Goal: Task Accomplishment & Management: Manage account settings

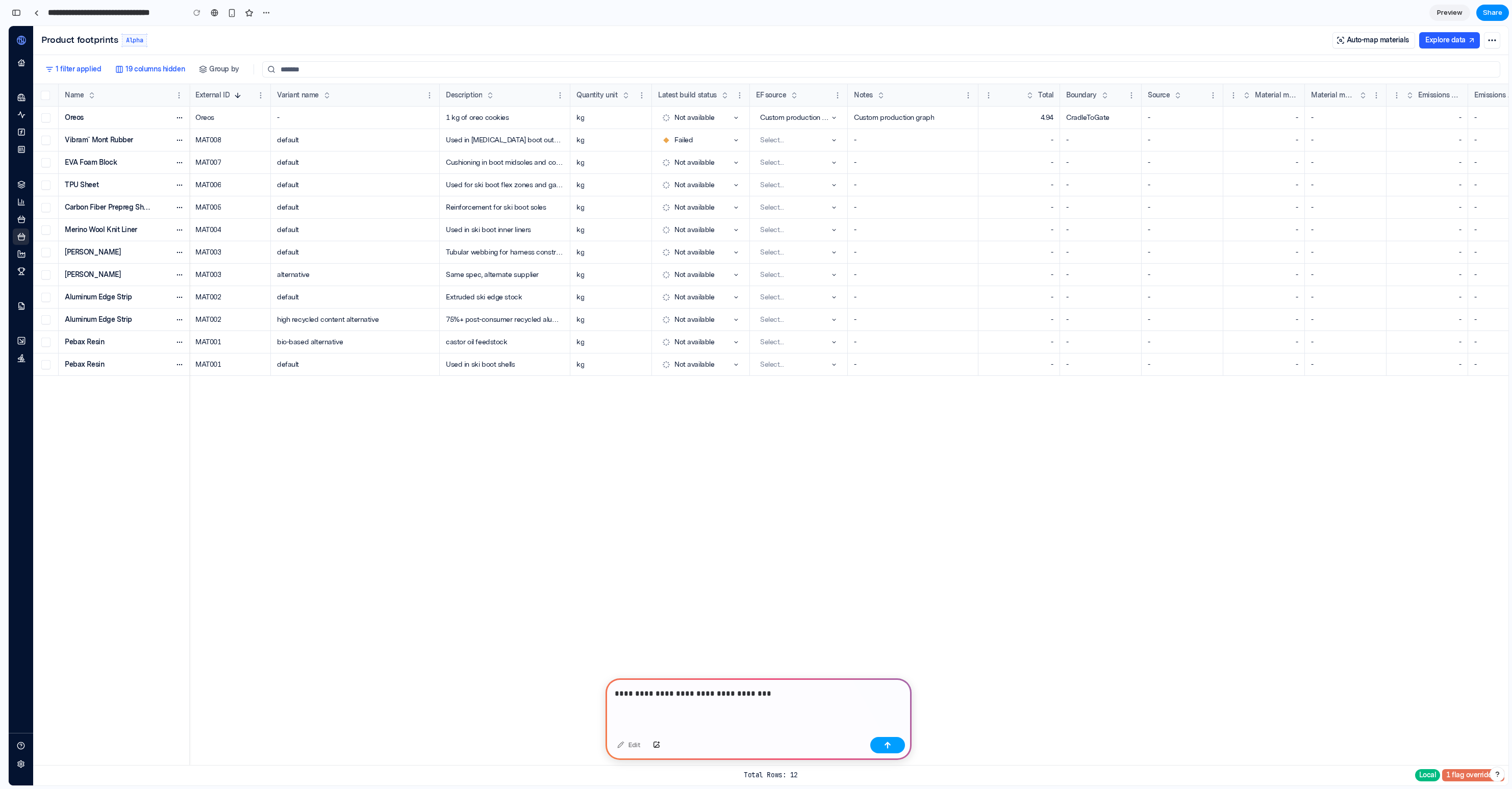
drag, startPoint x: 892, startPoint y: 742, endPoint x: 1028, endPoint y: 716, distance: 138.5
click at [892, 742] on button "button" at bounding box center [887, 745] width 35 height 17
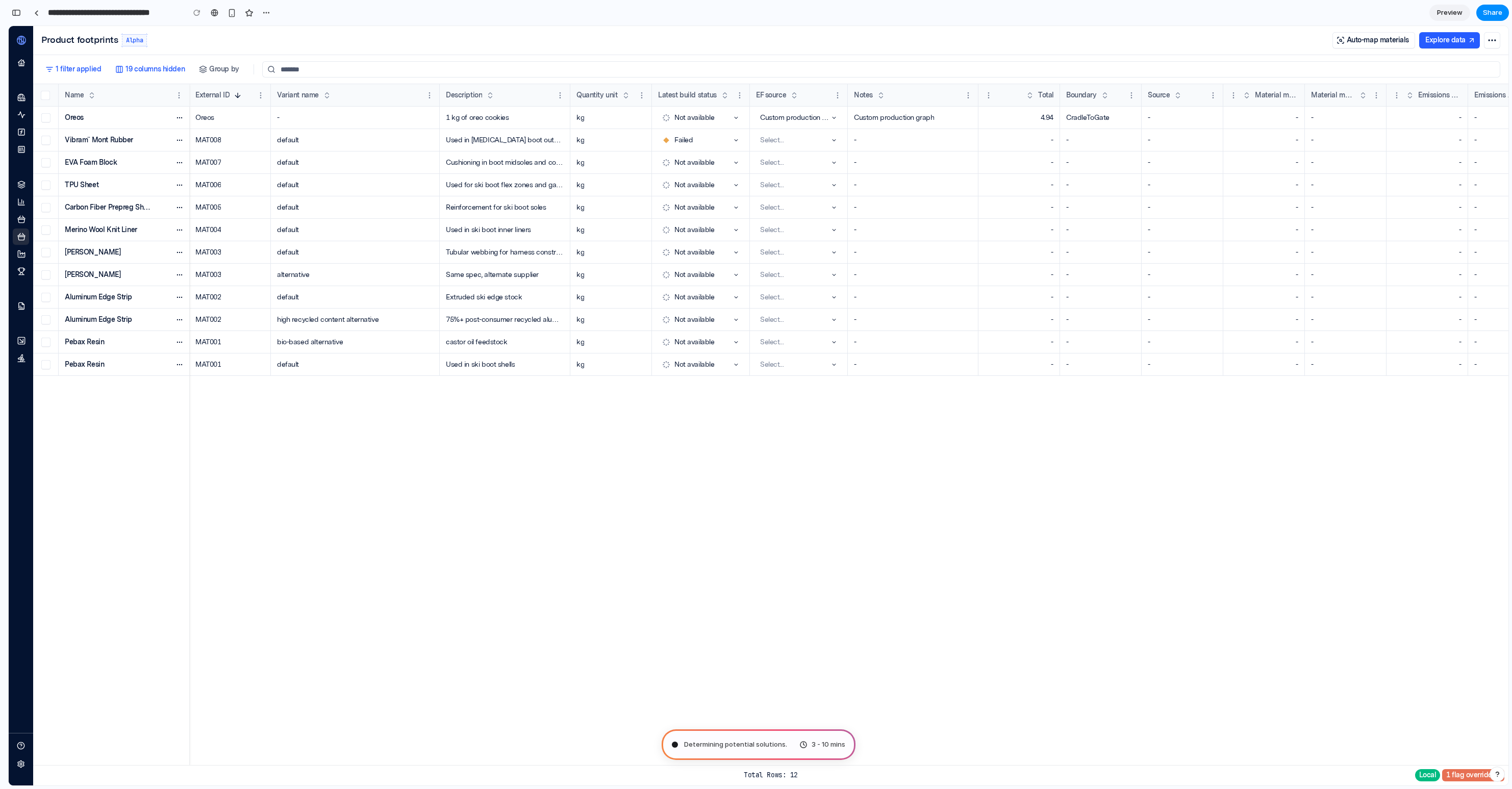
click at [97, 38] on h2 "Product footprints" at bounding box center [79, 40] width 77 height 10
drag, startPoint x: 116, startPoint y: 41, endPoint x: 58, endPoint y: 41, distance: 58.0
click at [58, 41] on h2 "Product footprints" at bounding box center [79, 40] width 77 height 10
click at [536, 623] on div "Oreos Vibram¨ Mont Rubber EVA Foam Block TPU Sheet Carbon Fiber Prepreg Sheet M…" at bounding box center [1199, 436] width 2333 height 659
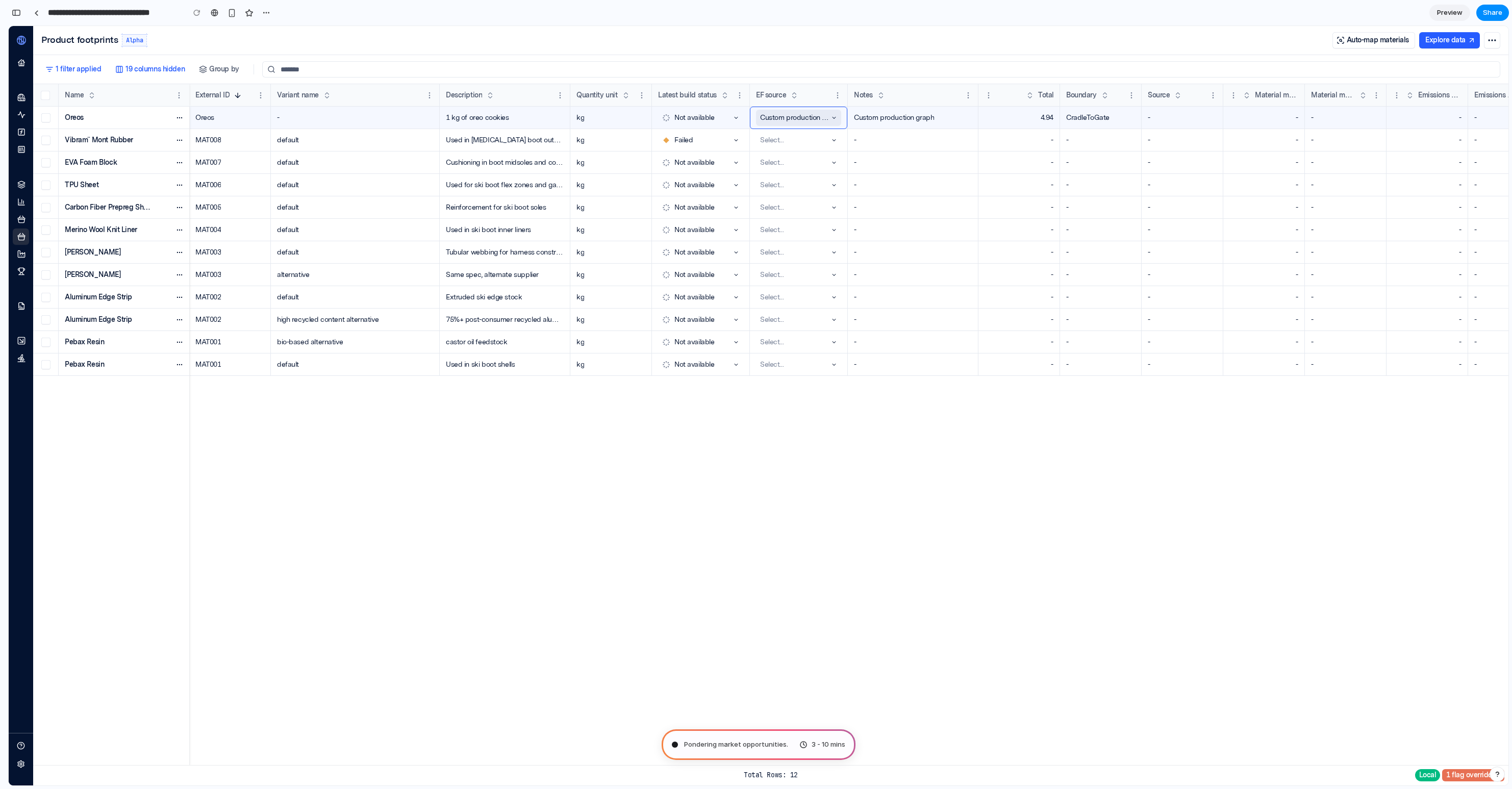
click at [810, 116] on div "Custom production graph" at bounding box center [795, 117] width 69 height 12
click at [806, 119] on div "Custom production graph" at bounding box center [795, 117] width 69 height 12
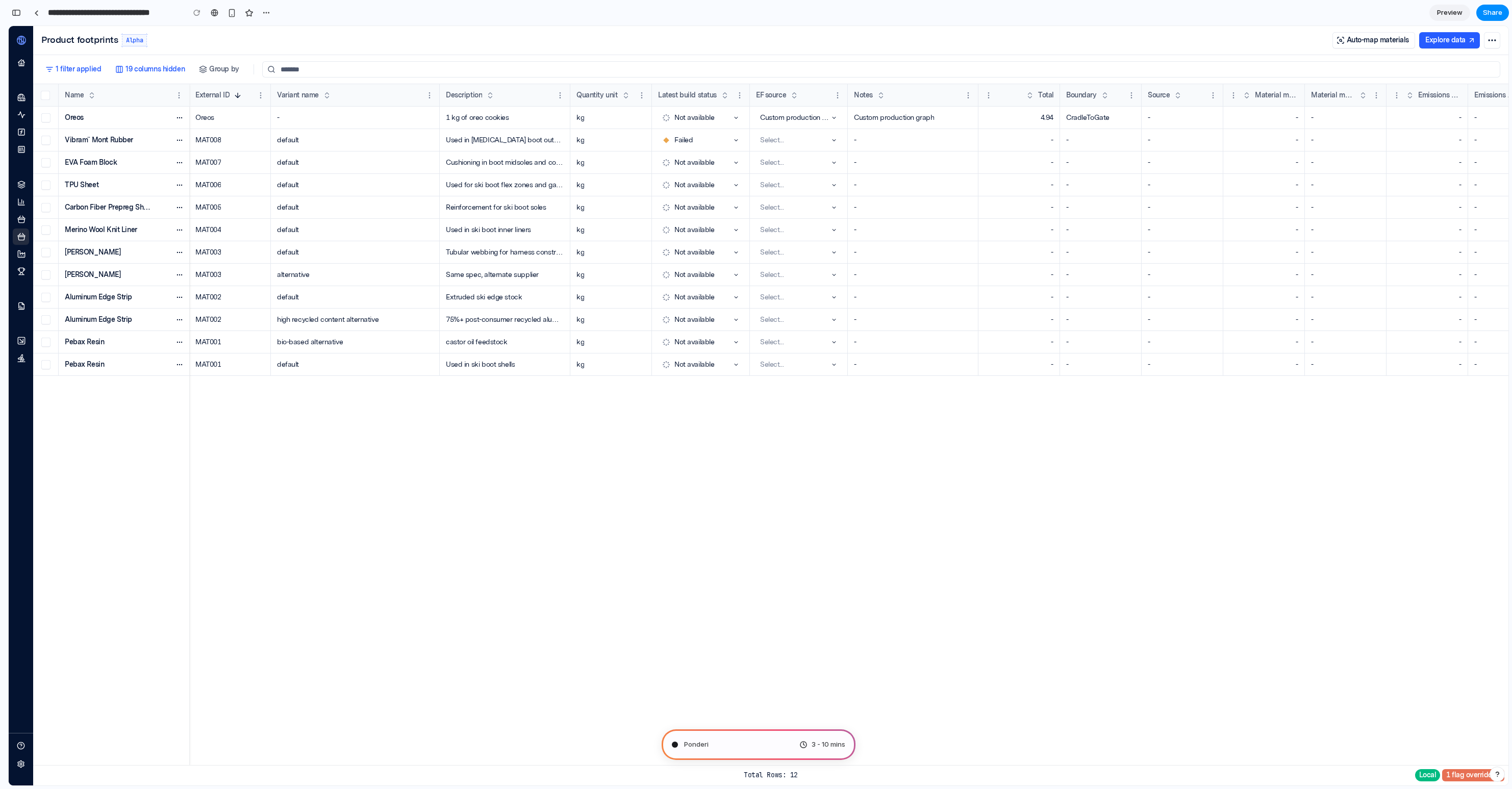
click at [1037, 523] on div "Oreos Vibram¨ Mont Rubber EVA Foam Block TPU Sheet Carbon Fiber Prepreg Sheet M…" at bounding box center [1199, 436] width 2333 height 659
click at [1491, 40] on icon "button" at bounding box center [1492, 40] width 8 height 1
click at [264, 14] on div "button" at bounding box center [266, 13] width 8 height 8
click at [264, 14] on div "Duplicate Delete" at bounding box center [756, 394] width 1512 height 789
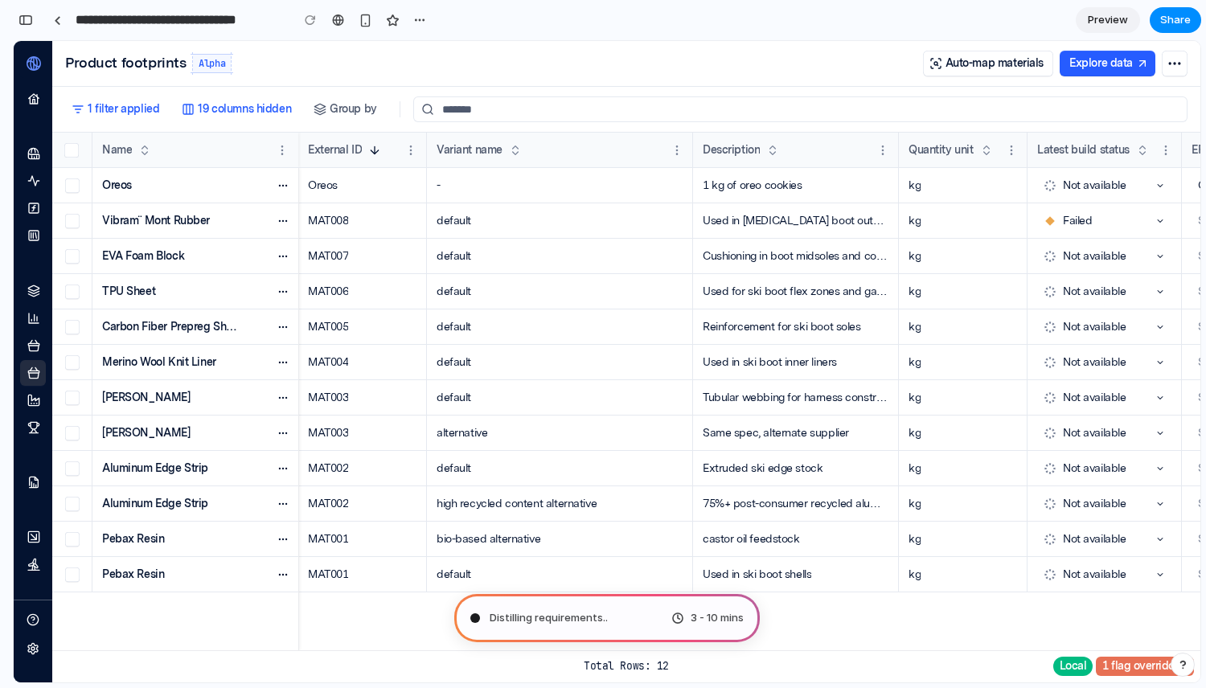
click at [1184, 661] on div "button" at bounding box center [1182, 664] width 11 height 11
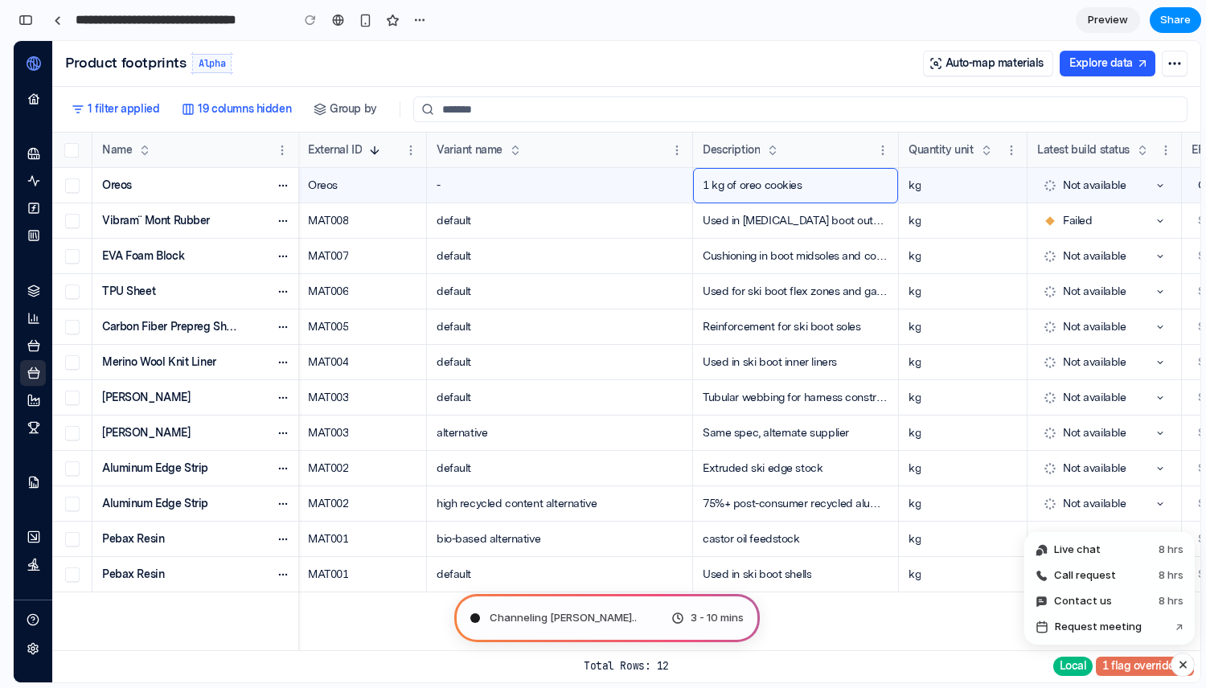
click at [767, 188] on div "1 kg of oreo cookies" at bounding box center [752, 185] width 100 height 19
click at [540, 174] on div "-" at bounding box center [560, 185] width 266 height 35
click at [326, 185] on div "Oreos" at bounding box center [323, 185] width 30 height 19
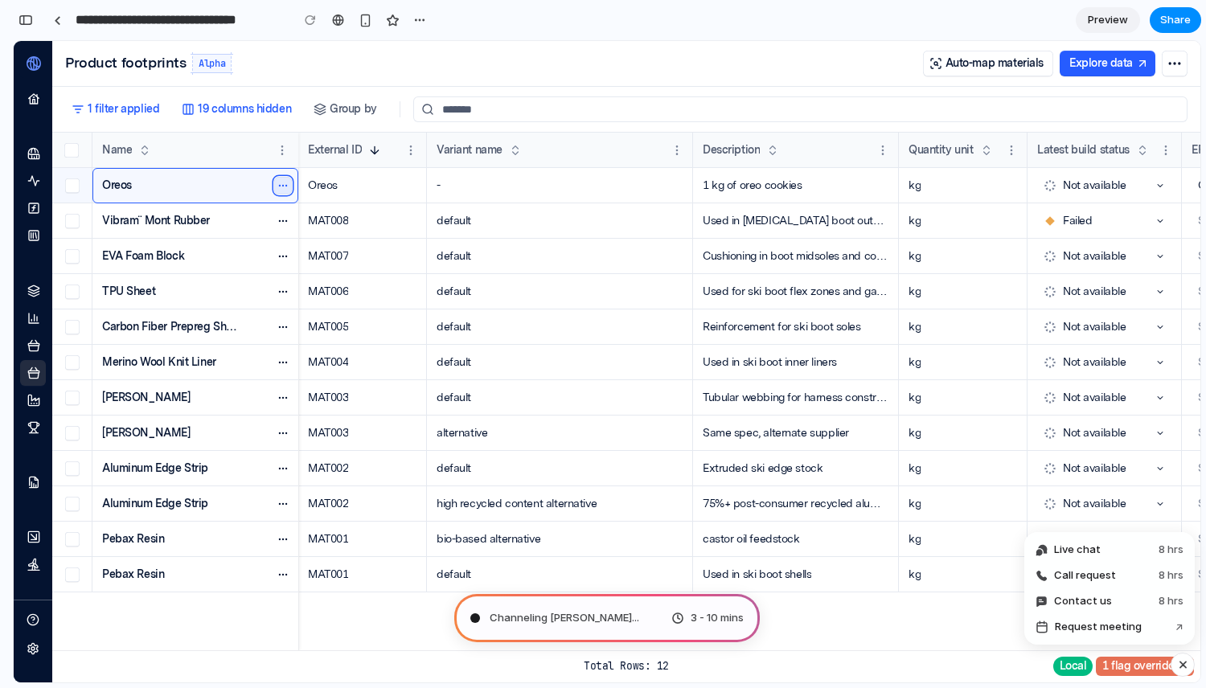
click at [288, 185] on icon "Material actions" at bounding box center [282, 185] width 11 height 11
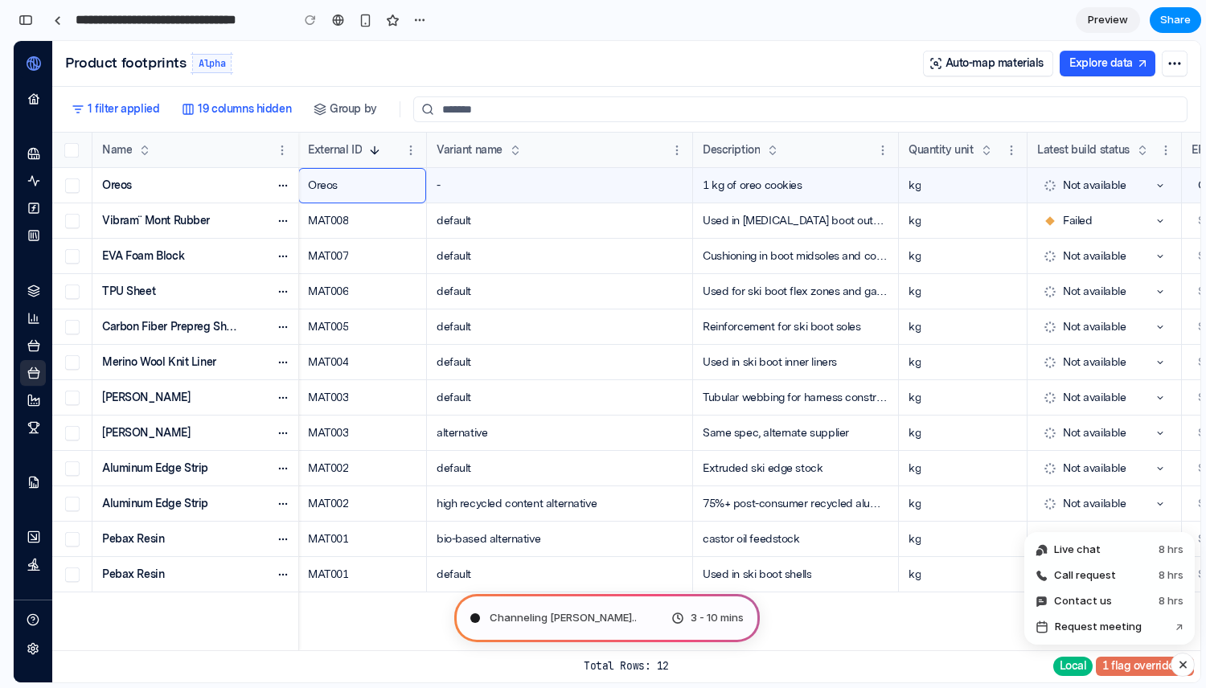
click at [379, 186] on div "Oreos" at bounding box center [362, 185] width 129 height 35
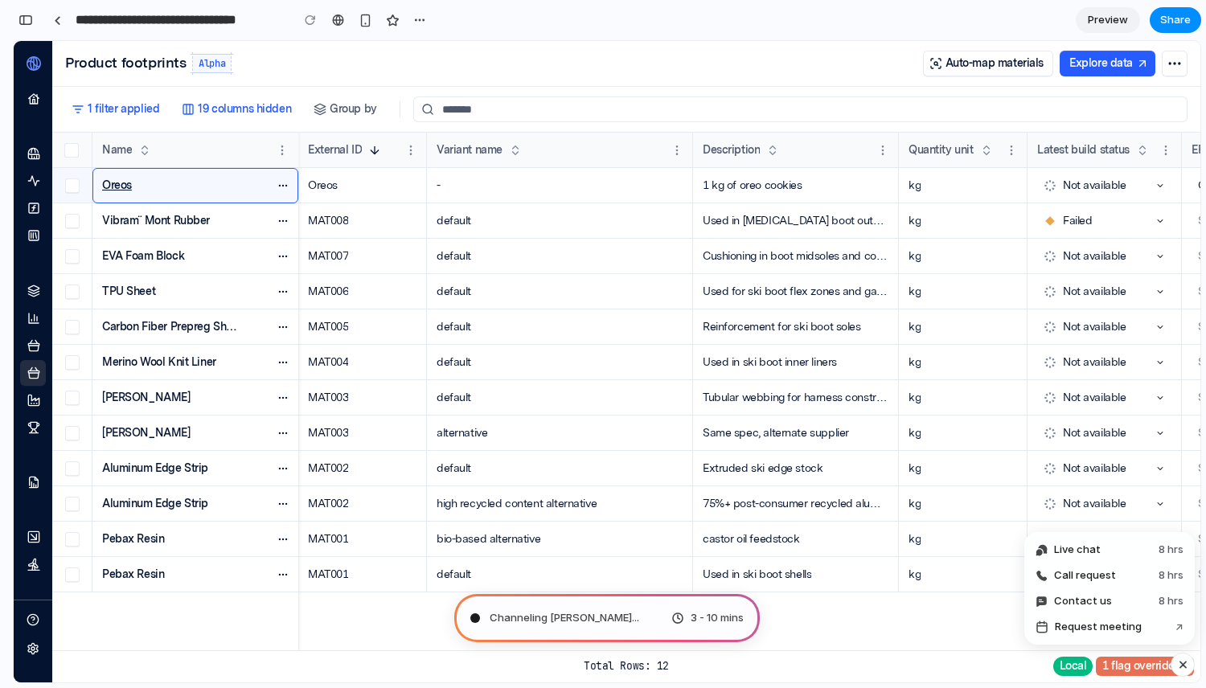
click at [228, 186] on link "Oreos" at bounding box center [171, 185] width 138 height 19
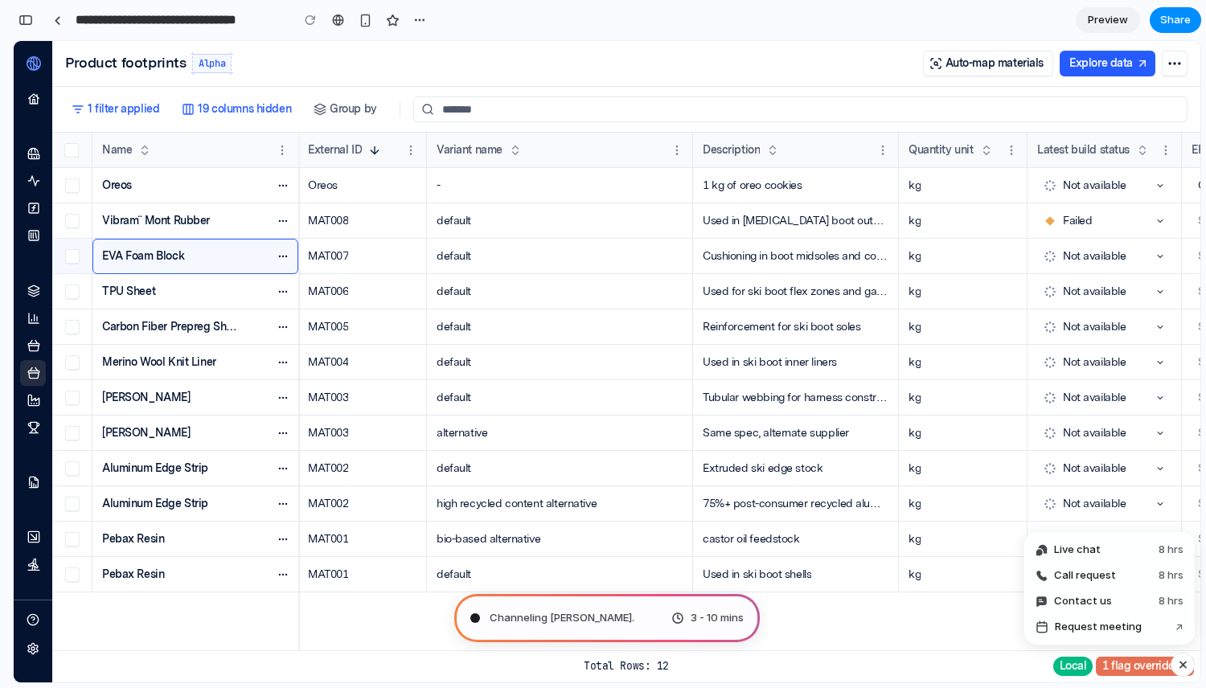
click at [243, 254] on div "EVA Foam Block" at bounding box center [195, 256] width 186 height 19
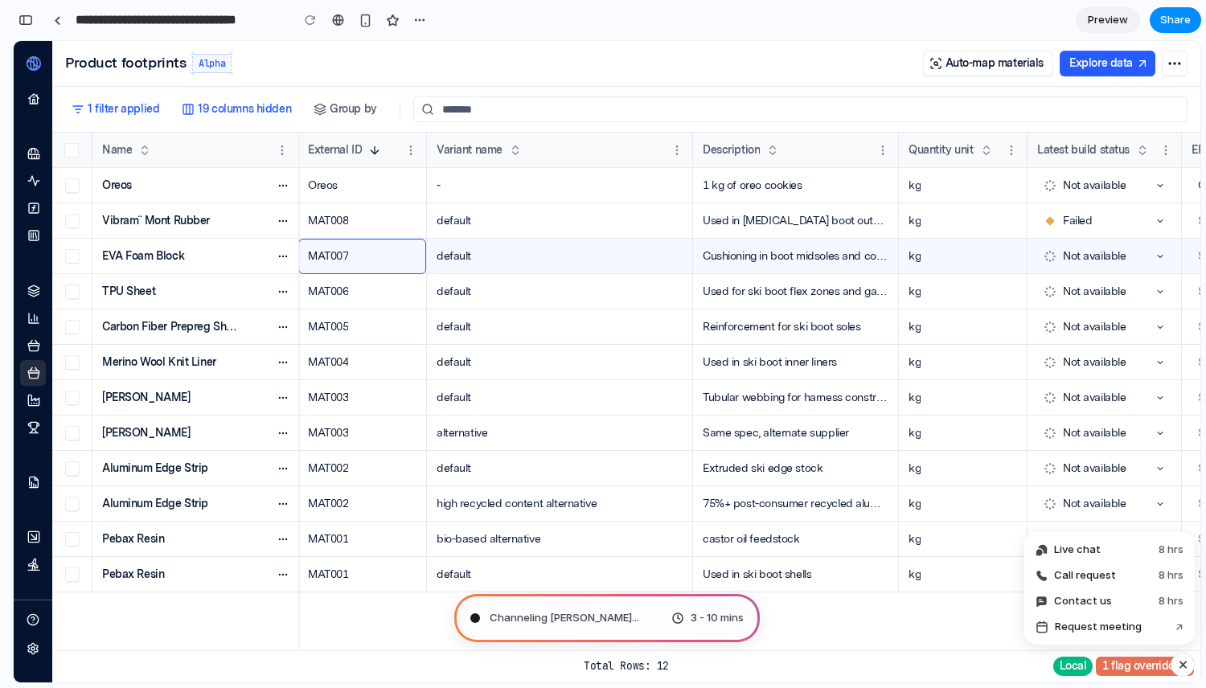
click at [331, 268] on div "MAT007" at bounding box center [362, 256] width 129 height 35
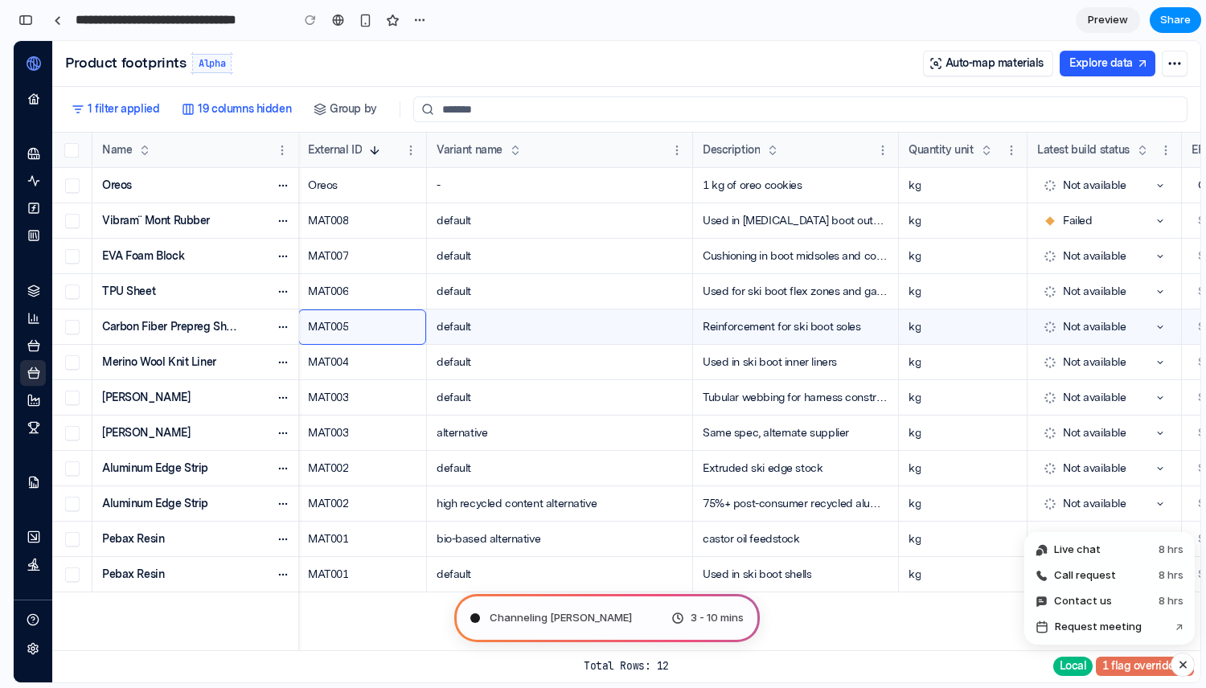
click at [361, 328] on div "MAT005" at bounding box center [362, 326] width 129 height 35
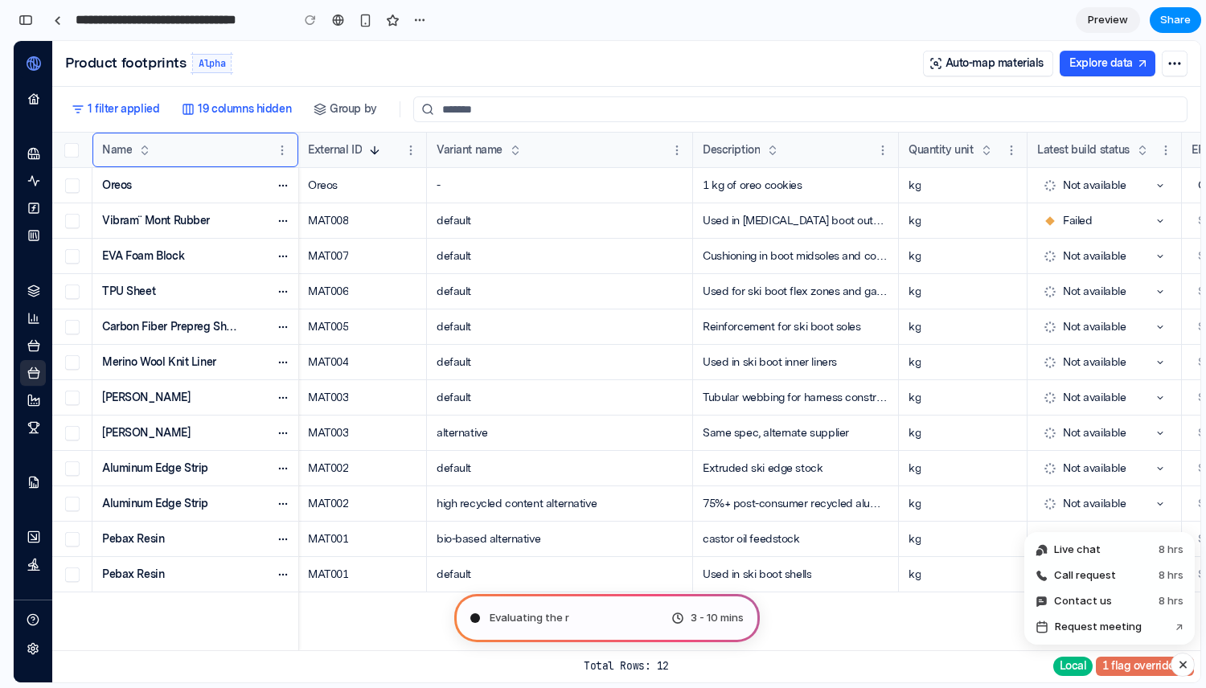
click at [239, 163] on div "Name" at bounding box center [187, 150] width 170 height 35
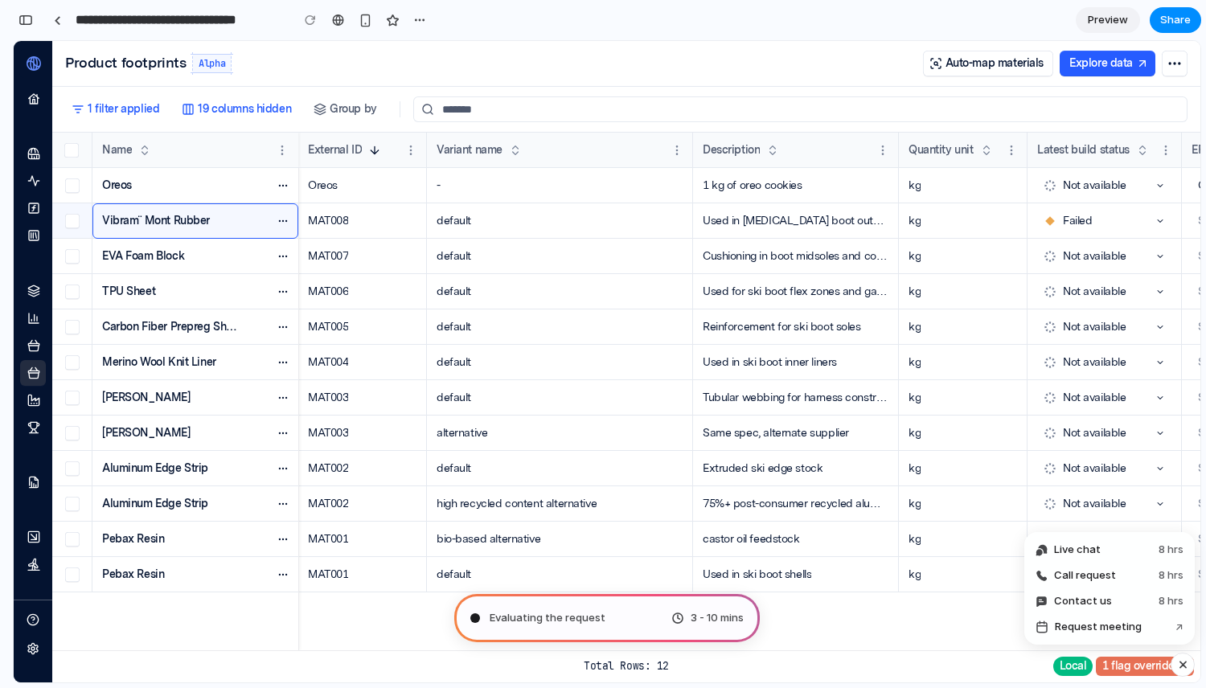
click at [243, 211] on div "Vibram¨ Mont Rubber" at bounding box center [195, 220] width 206 height 35
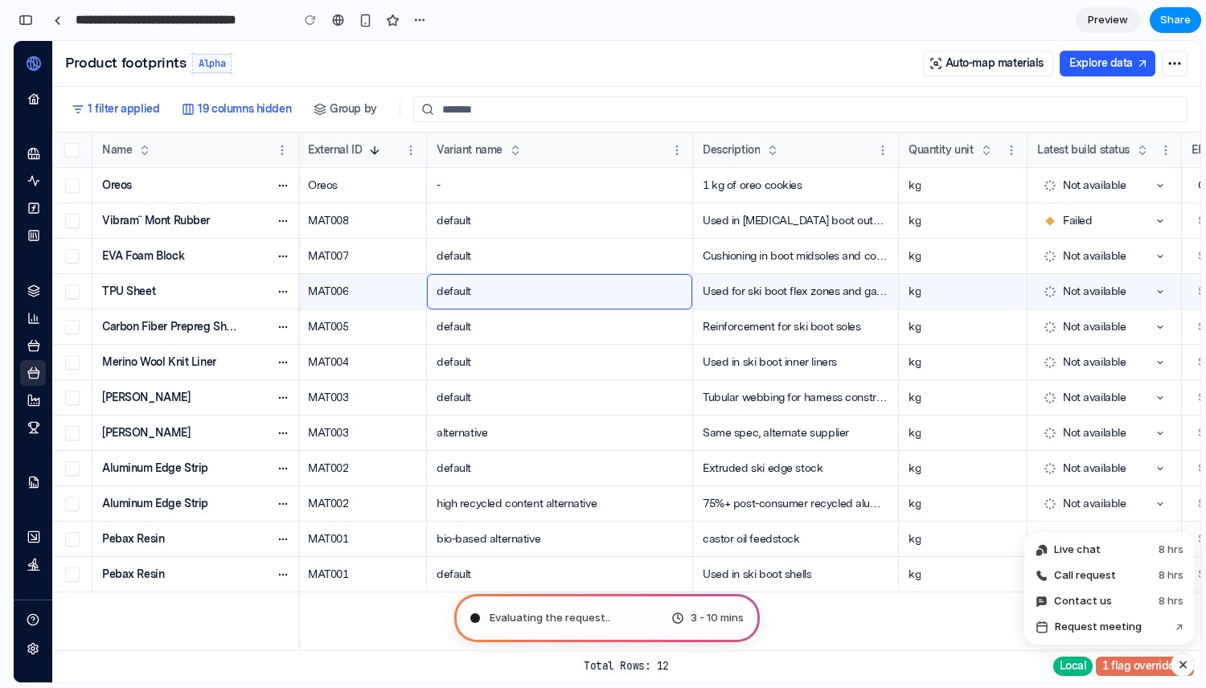
click at [503, 283] on div "default" at bounding box center [560, 291] width 266 height 35
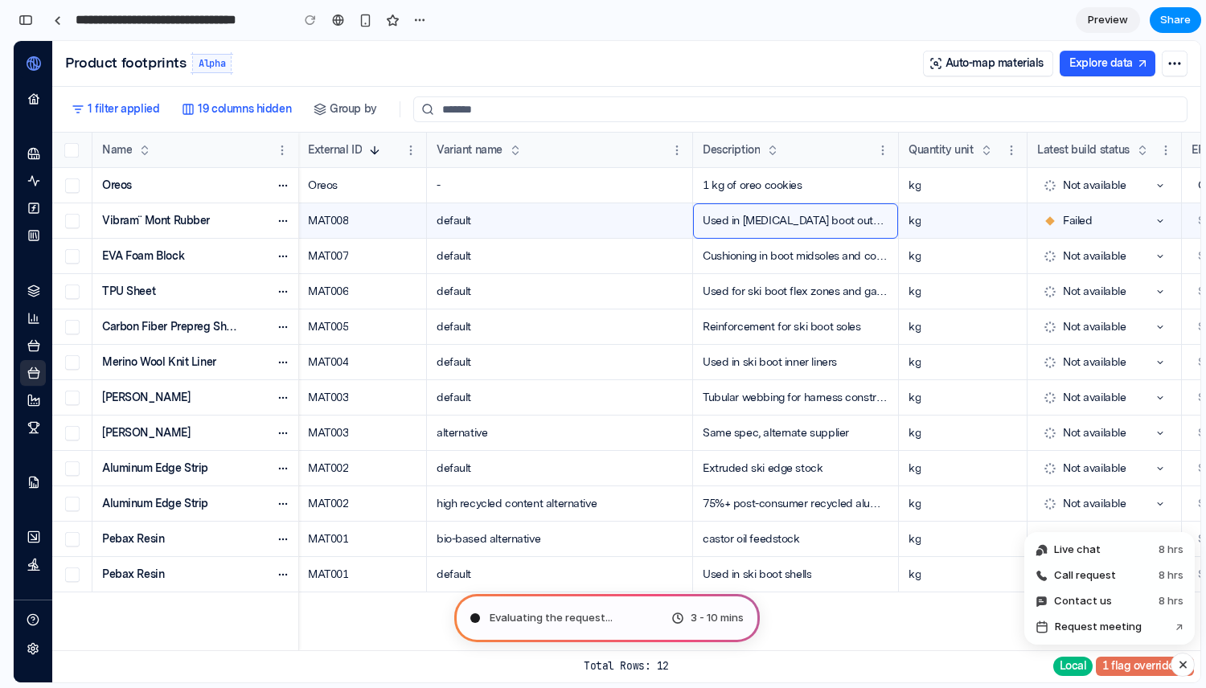
click at [853, 236] on div "Used in mountaineering boot outsoles" at bounding box center [796, 220] width 206 height 35
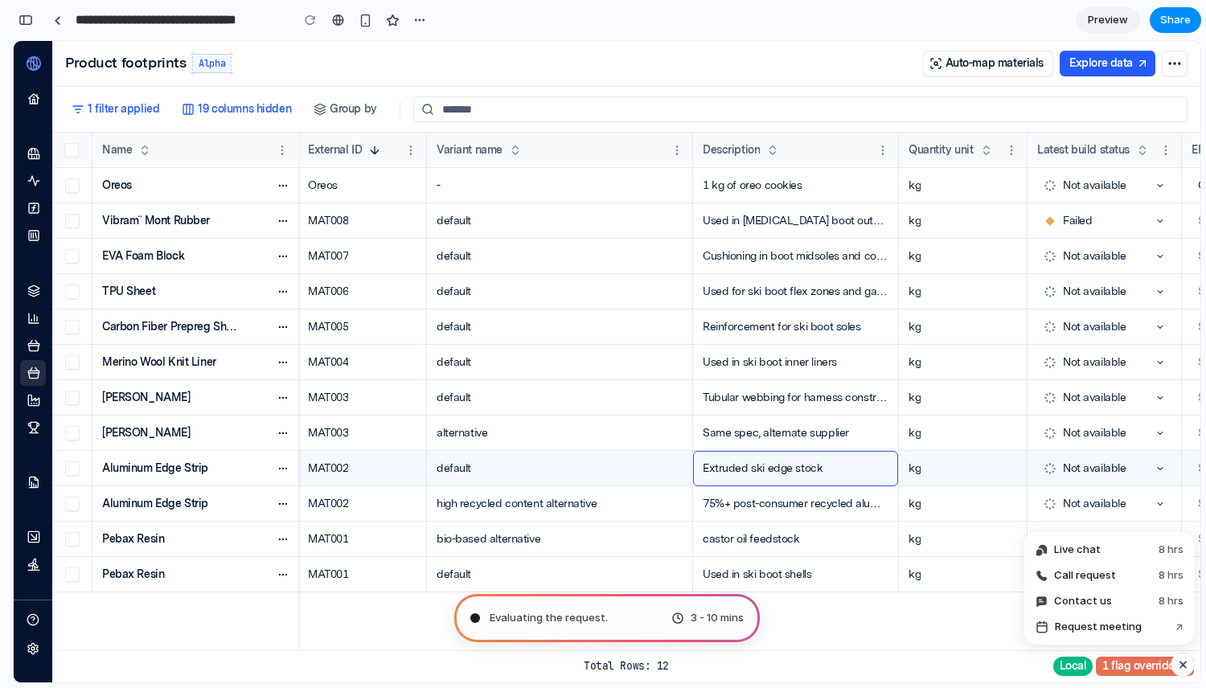
click at [846, 466] on div "Extruded ski edge stock" at bounding box center [796, 468] width 206 height 35
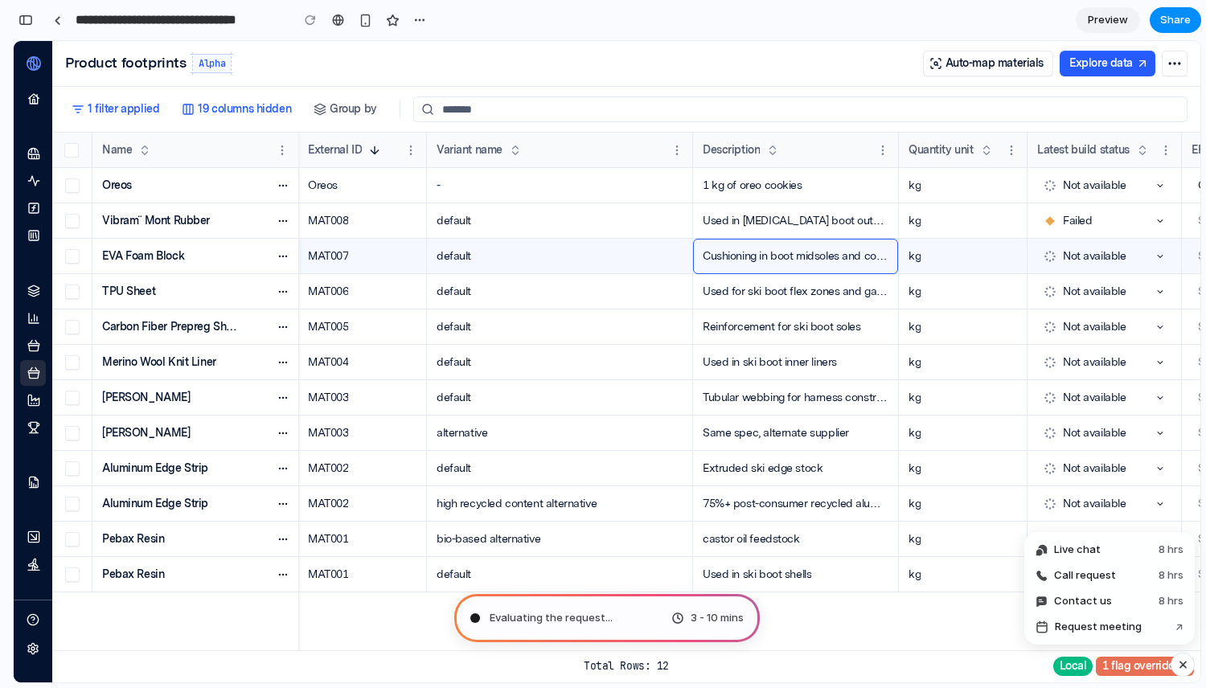
click at [846, 241] on div "Cushioning in boot midsoles and collars" at bounding box center [796, 256] width 206 height 35
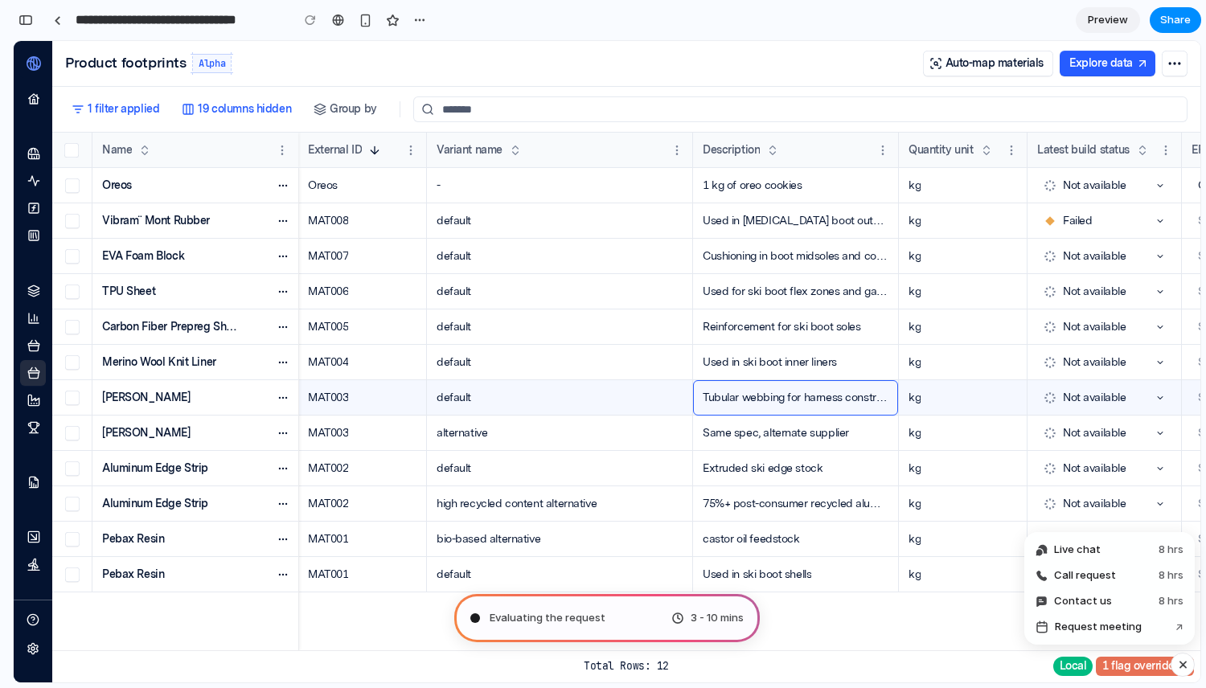
click at [846, 387] on div "Tubular webbing for harness construction" at bounding box center [796, 397] width 206 height 35
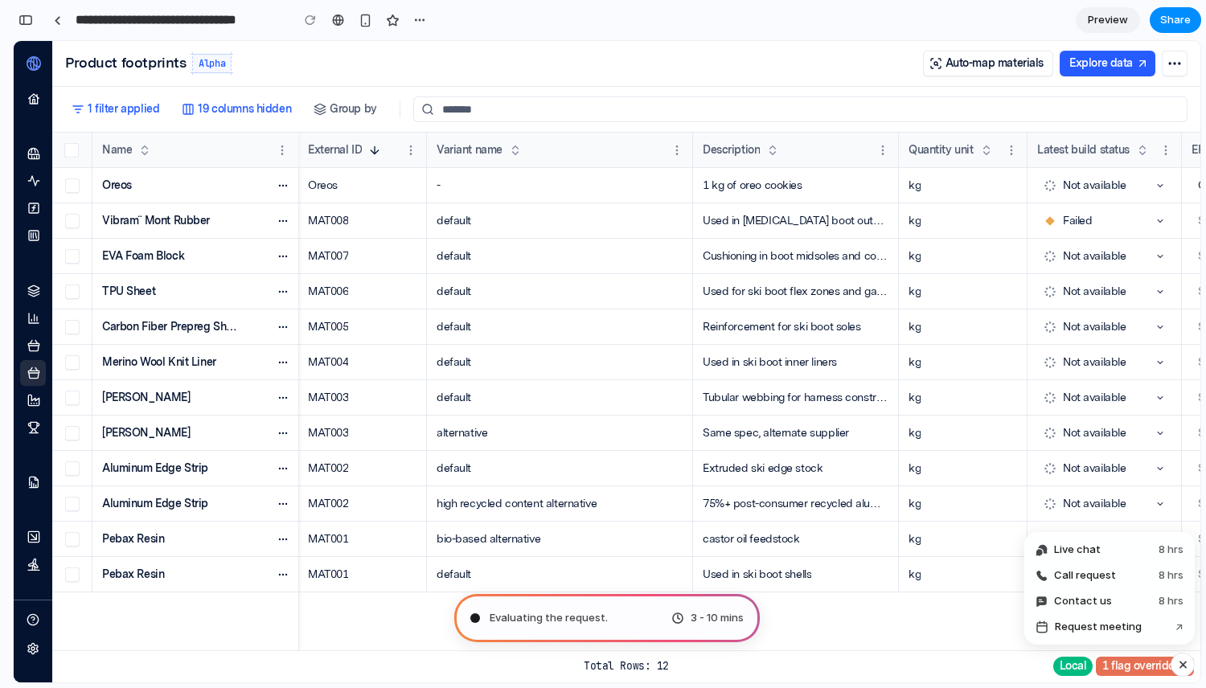
click at [993, 125] on div "1 filter applied 19 columns hidden Group by Search" at bounding box center [626, 110] width 1148 height 46
click at [1015, 64] on span "Auto-map materials" at bounding box center [994, 63] width 98 height 13
click at [1107, 64] on link "Explore data" at bounding box center [1107, 64] width 96 height 26
click at [1172, 62] on icon "button" at bounding box center [1174, 63] width 16 height 16
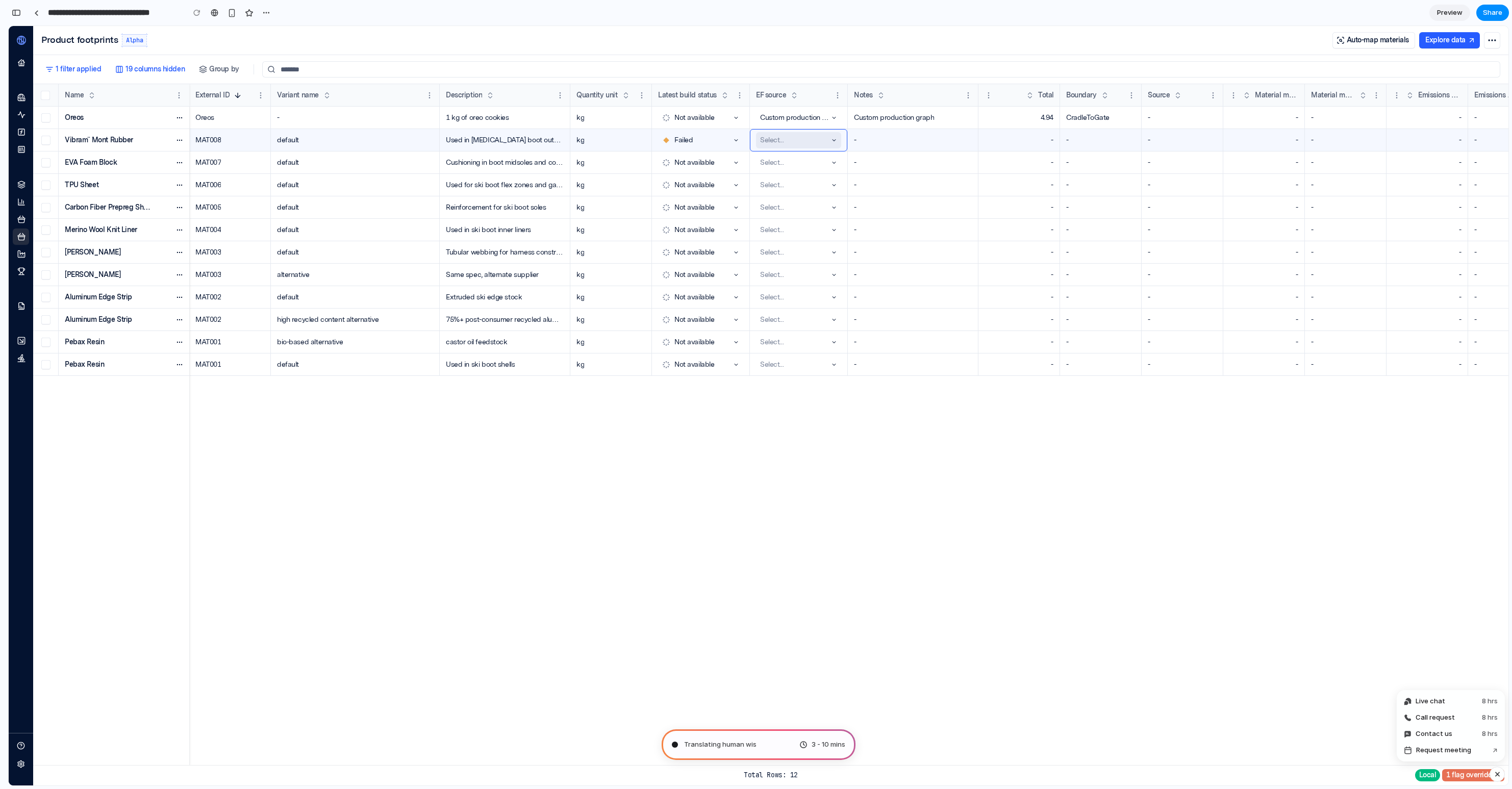
click at [783, 137] on div "Select..." at bounding box center [795, 140] width 69 height 12
click at [681, 143] on div "Failed" at bounding box center [696, 140] width 69 height 12
click at [1456, 40] on link "Explore data" at bounding box center [1450, 41] width 61 height 17
drag, startPoint x: 1447, startPoint y: 13, endPoint x: 1343, endPoint y: 76, distance: 121.6
click at [1447, 13] on span "Preview" at bounding box center [1450, 13] width 25 height 10
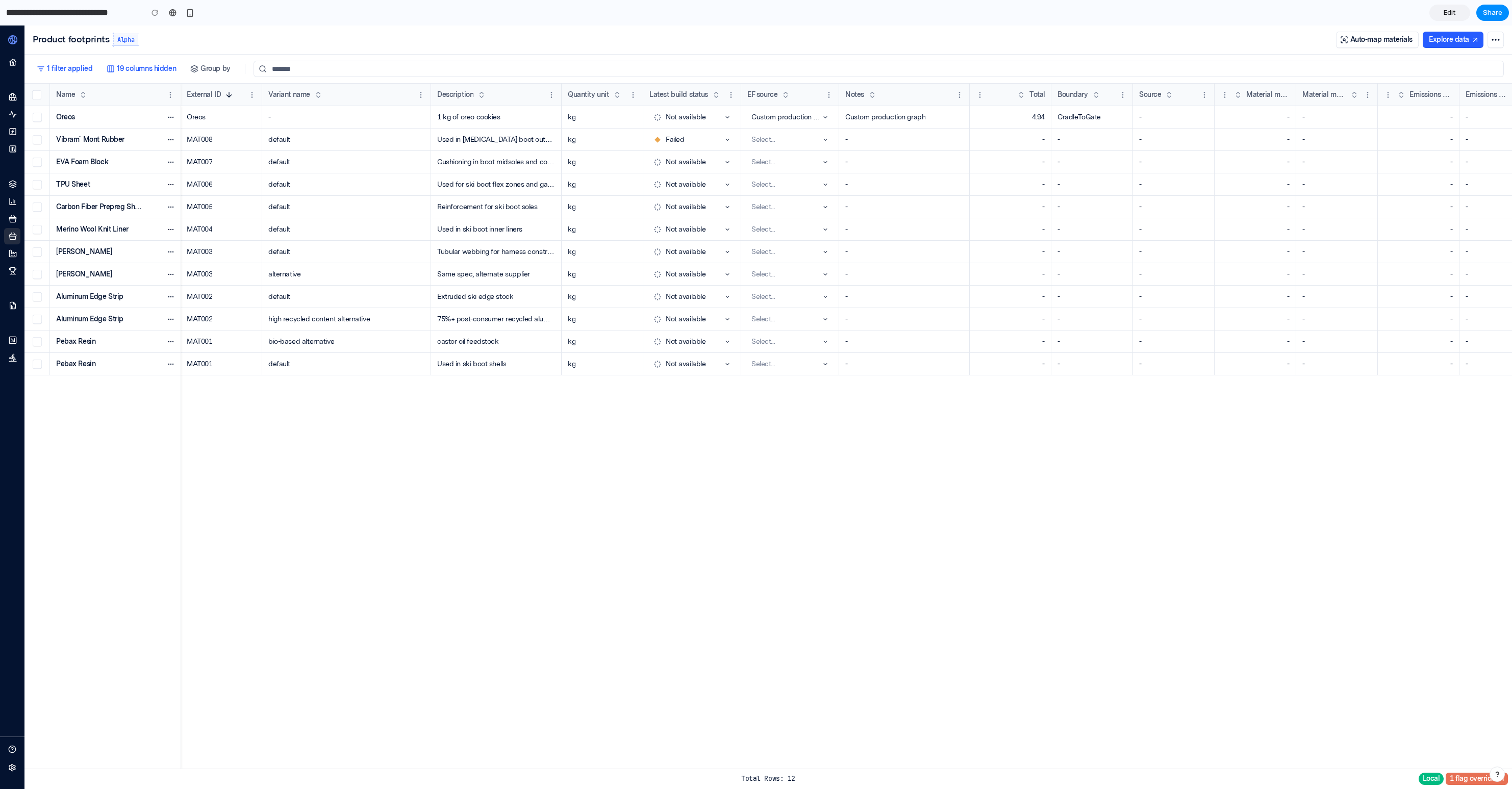
click at [1450, 11] on span "Edit" at bounding box center [1449, 13] width 12 height 10
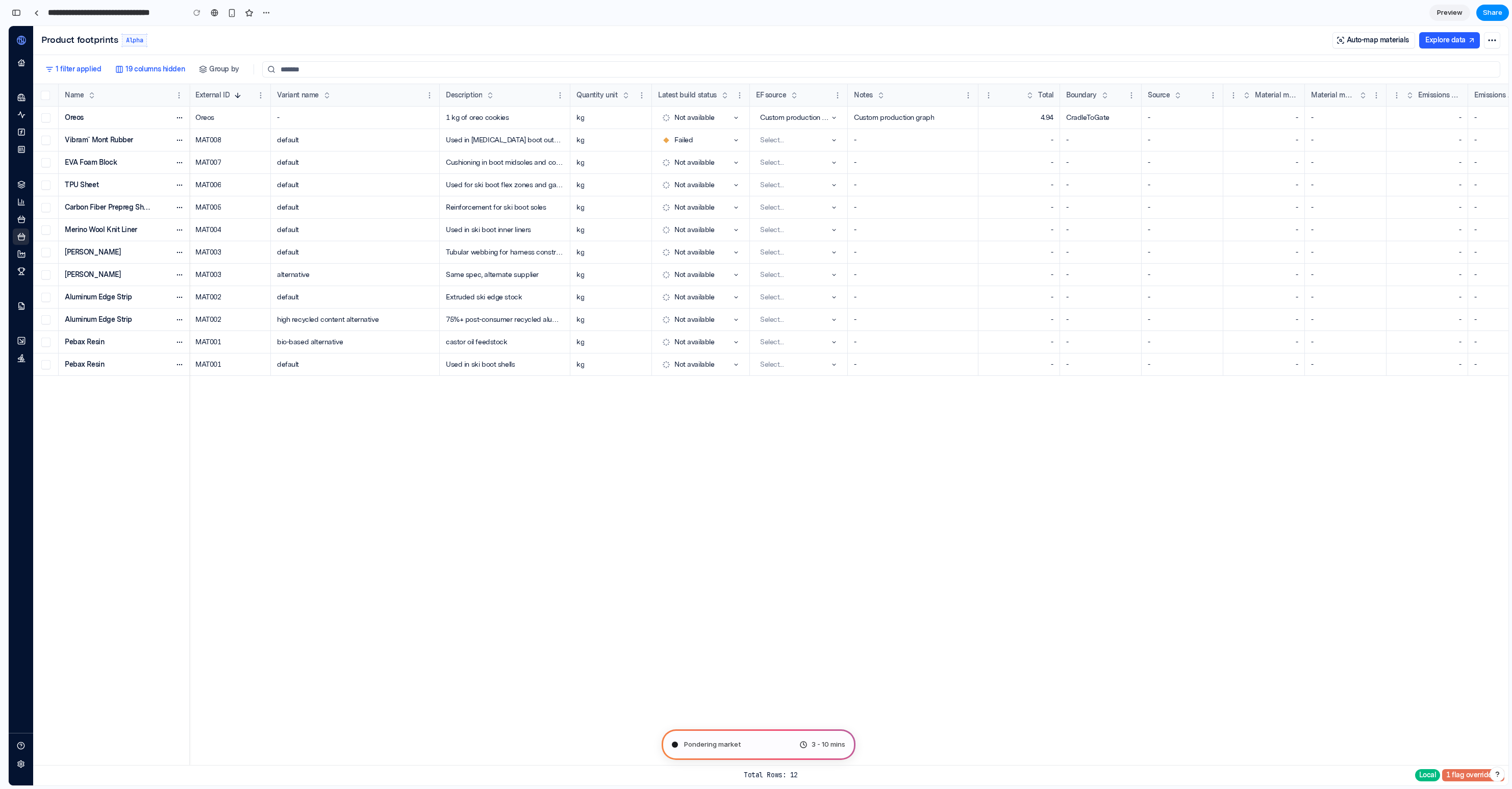
click at [88, 39] on h2 "Product footprints" at bounding box center [79, 40] width 77 height 10
click at [1457, 13] on span "Preview" at bounding box center [1450, 13] width 25 height 10
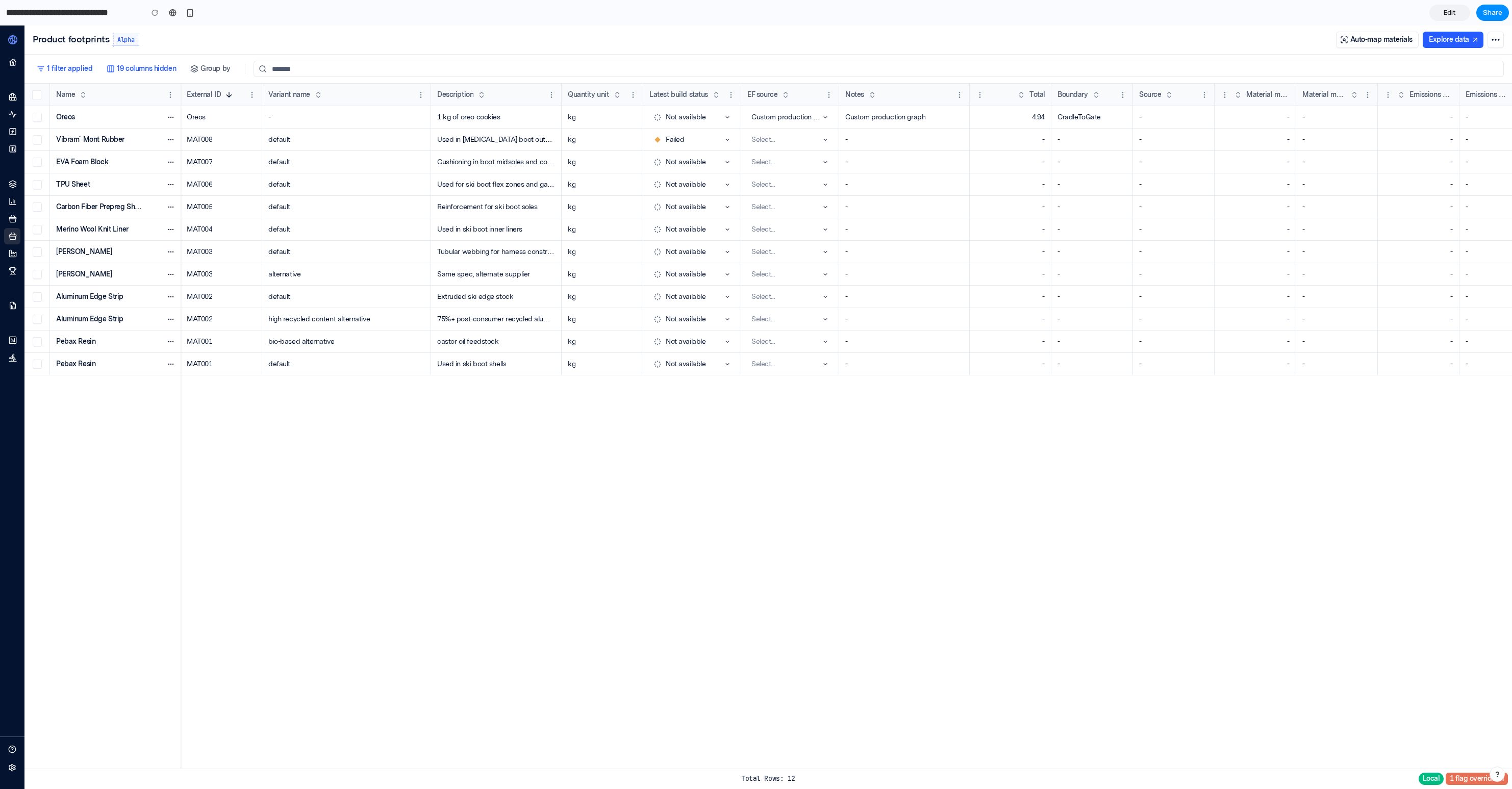
click at [1457, 13] on link "Edit" at bounding box center [1450, 13] width 41 height 17
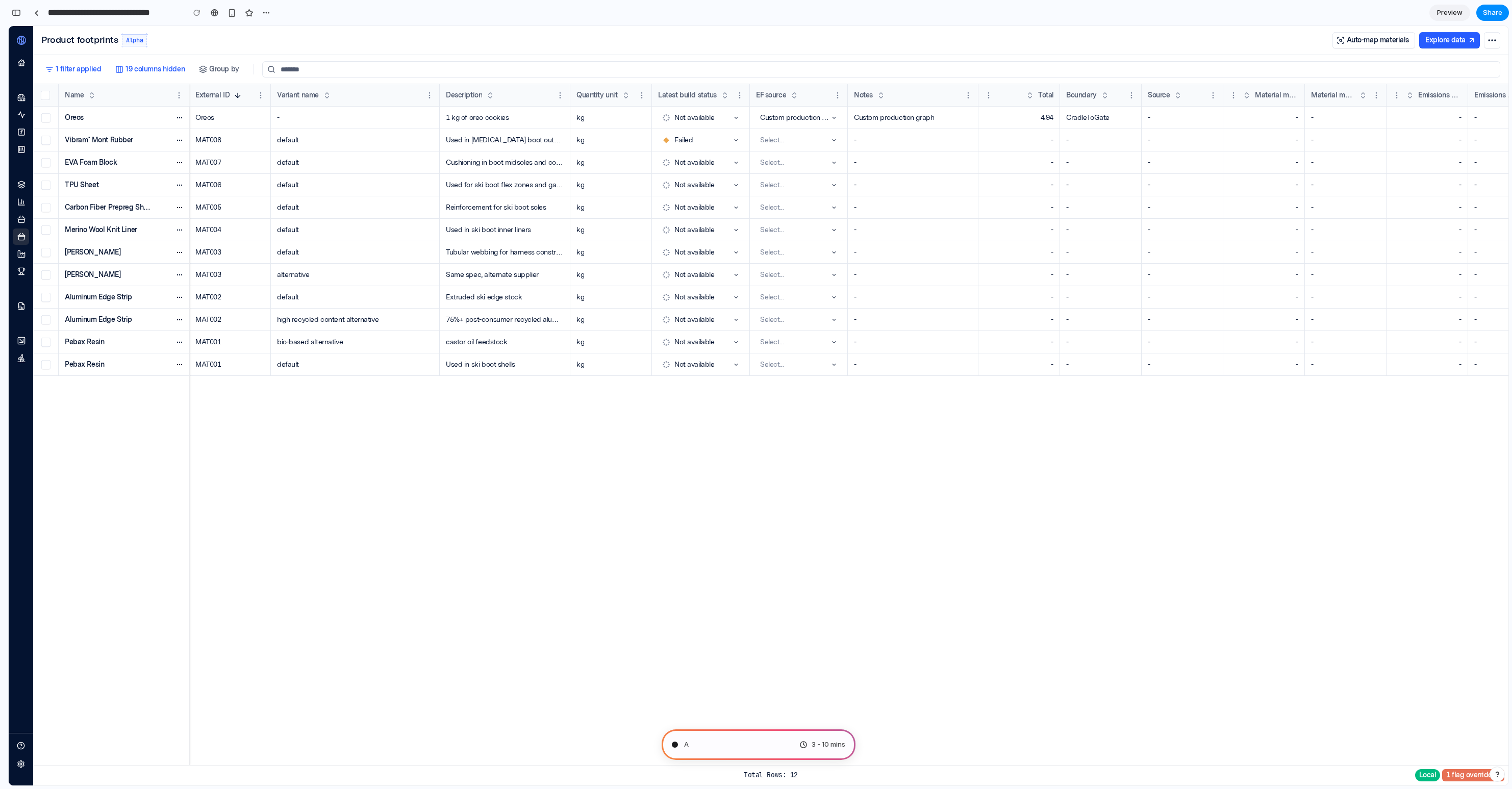
click at [1457, 13] on span "Preview" at bounding box center [1450, 13] width 25 height 10
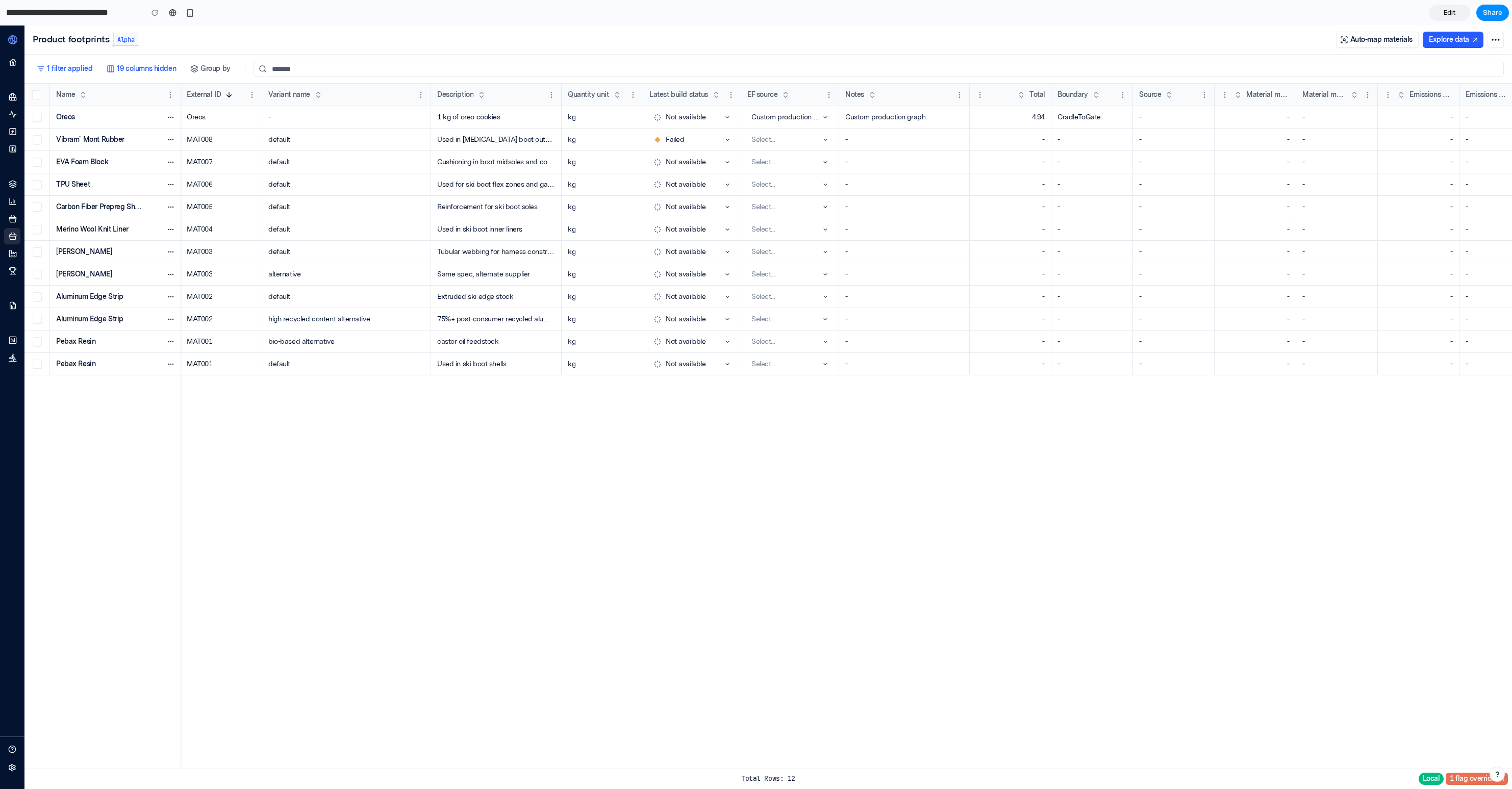
click at [1457, 13] on link "Edit" at bounding box center [1450, 13] width 41 height 17
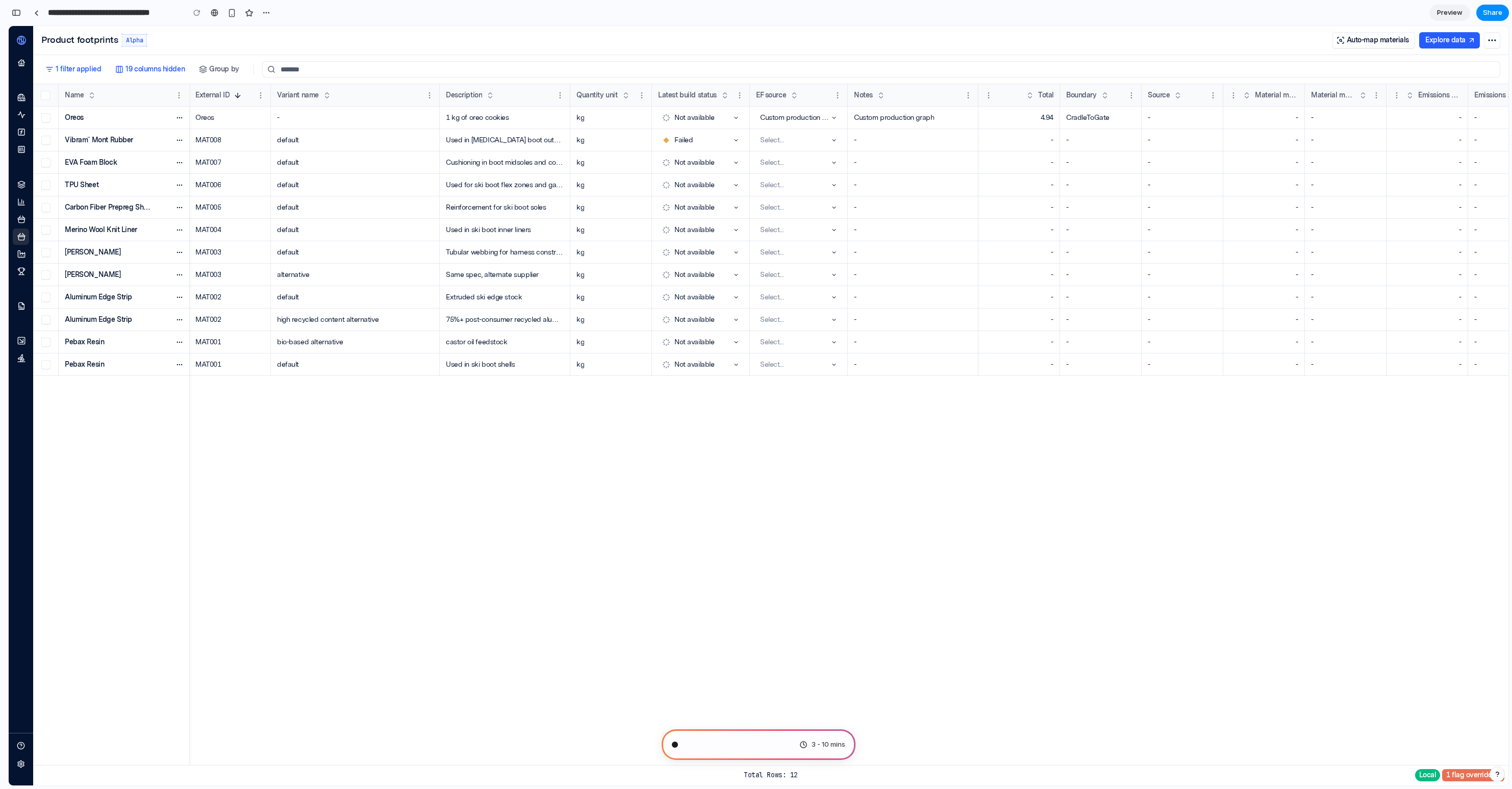
click at [1457, 13] on span "Preview" at bounding box center [1450, 13] width 25 height 10
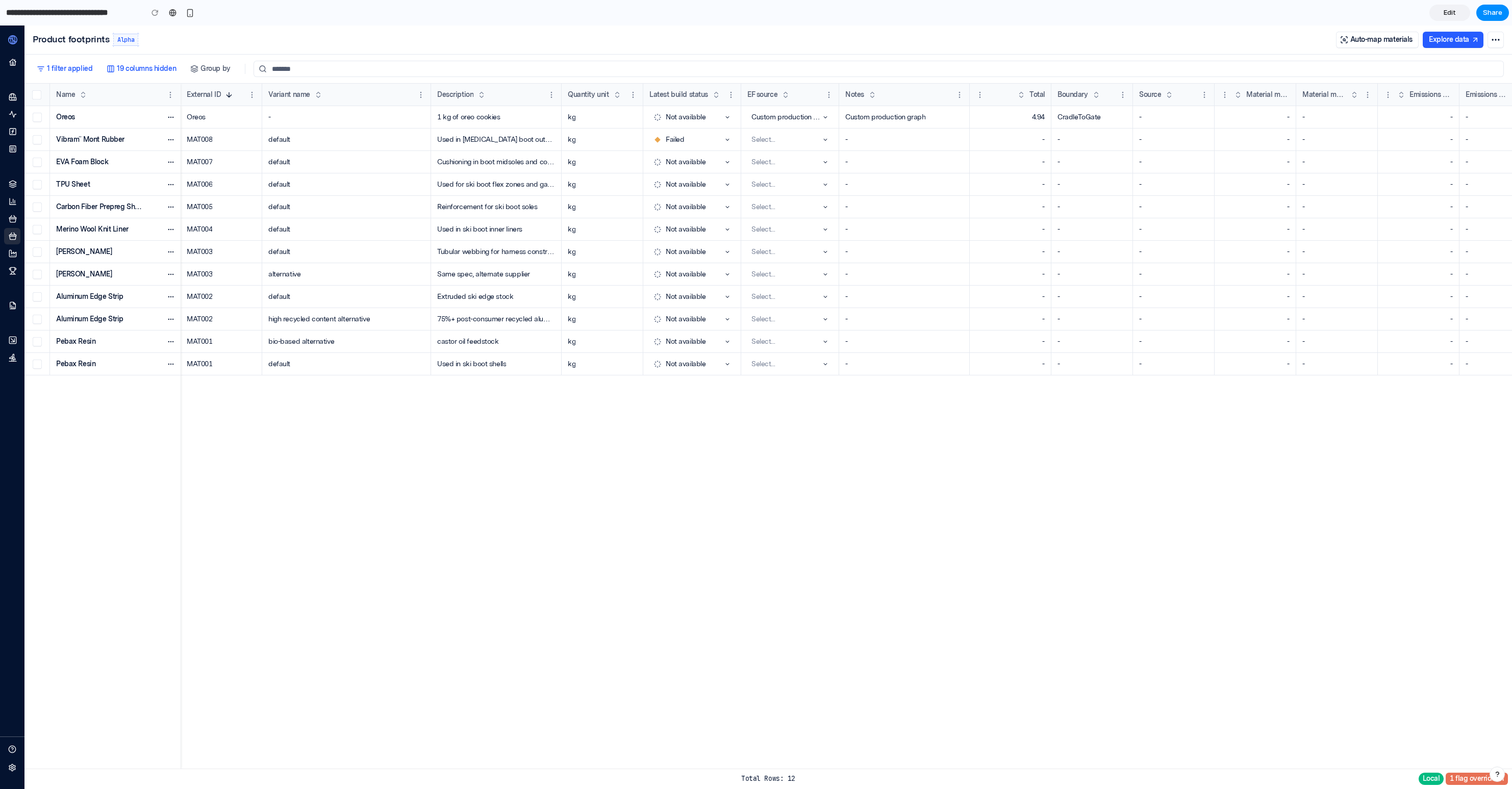
click at [1457, 13] on link "Edit" at bounding box center [1450, 13] width 41 height 17
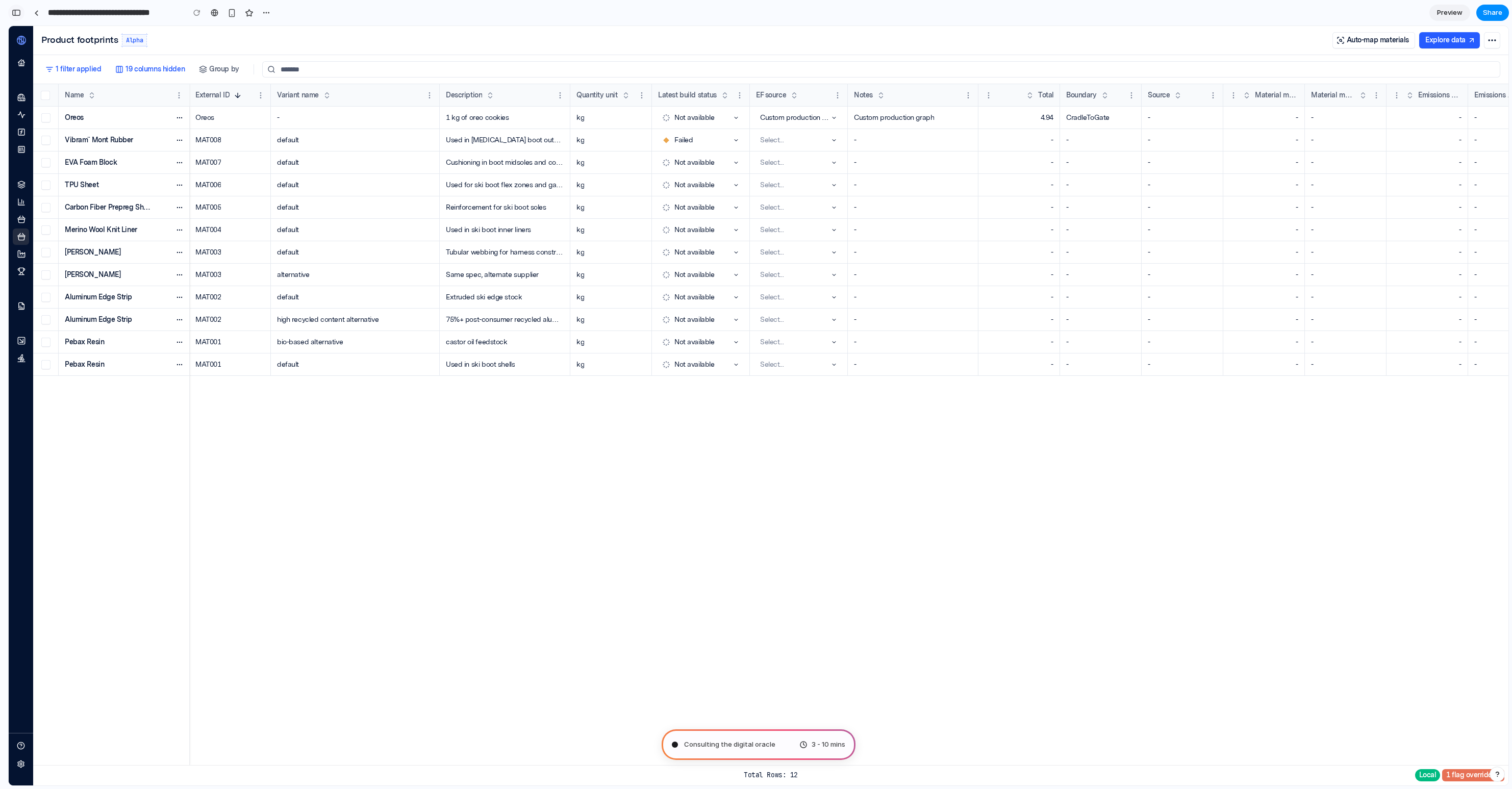
click at [14, 9] on div "button" at bounding box center [16, 12] width 9 height 7
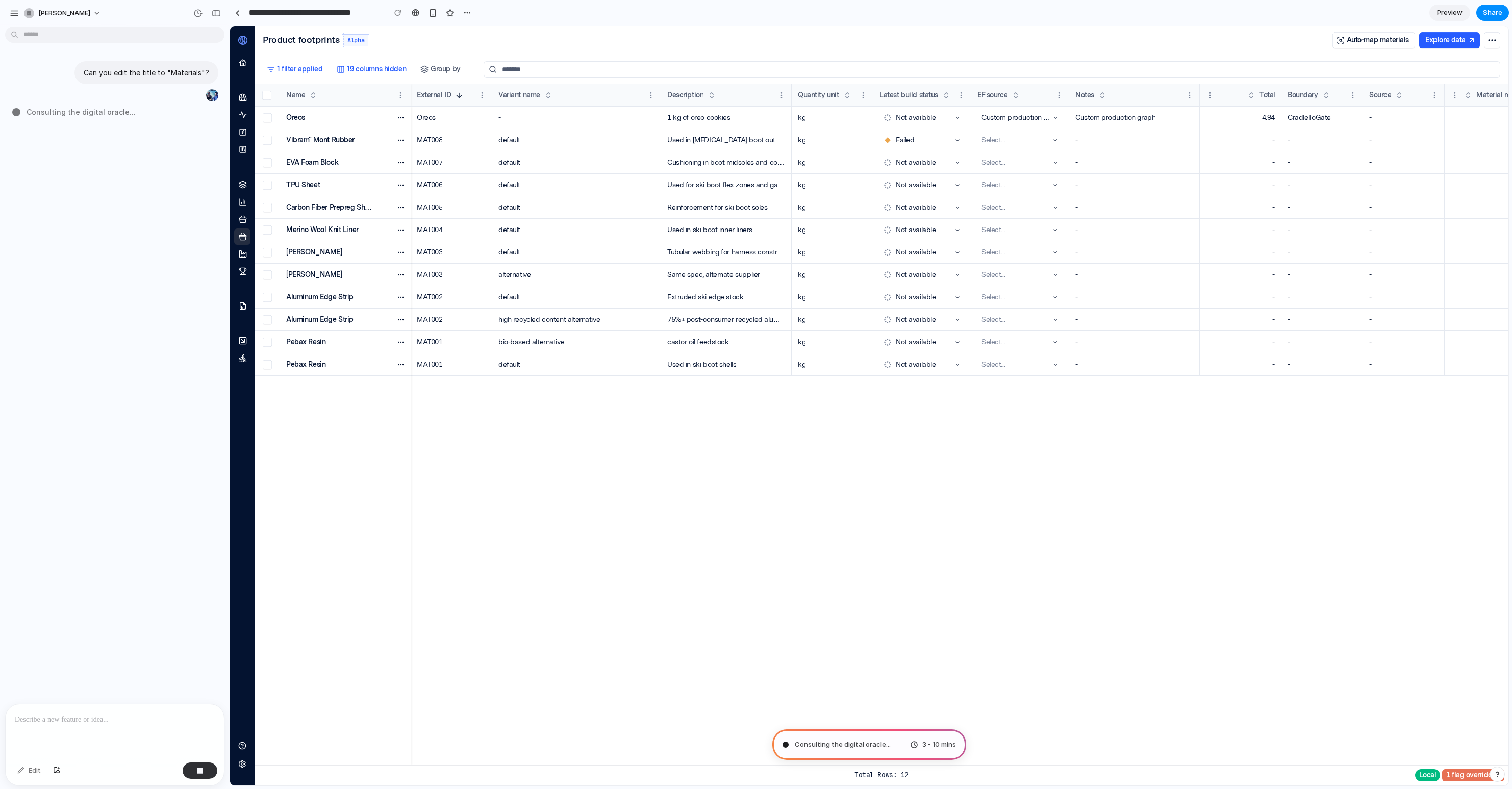
click at [61, 718] on p at bounding box center [114, 719] width 200 height 12
click at [88, 12] on button "[PERSON_NAME]" at bounding box center [63, 13] width 86 height 17
click at [143, 118] on span "Neutral dark" at bounding box center [133, 118] width 40 height 10
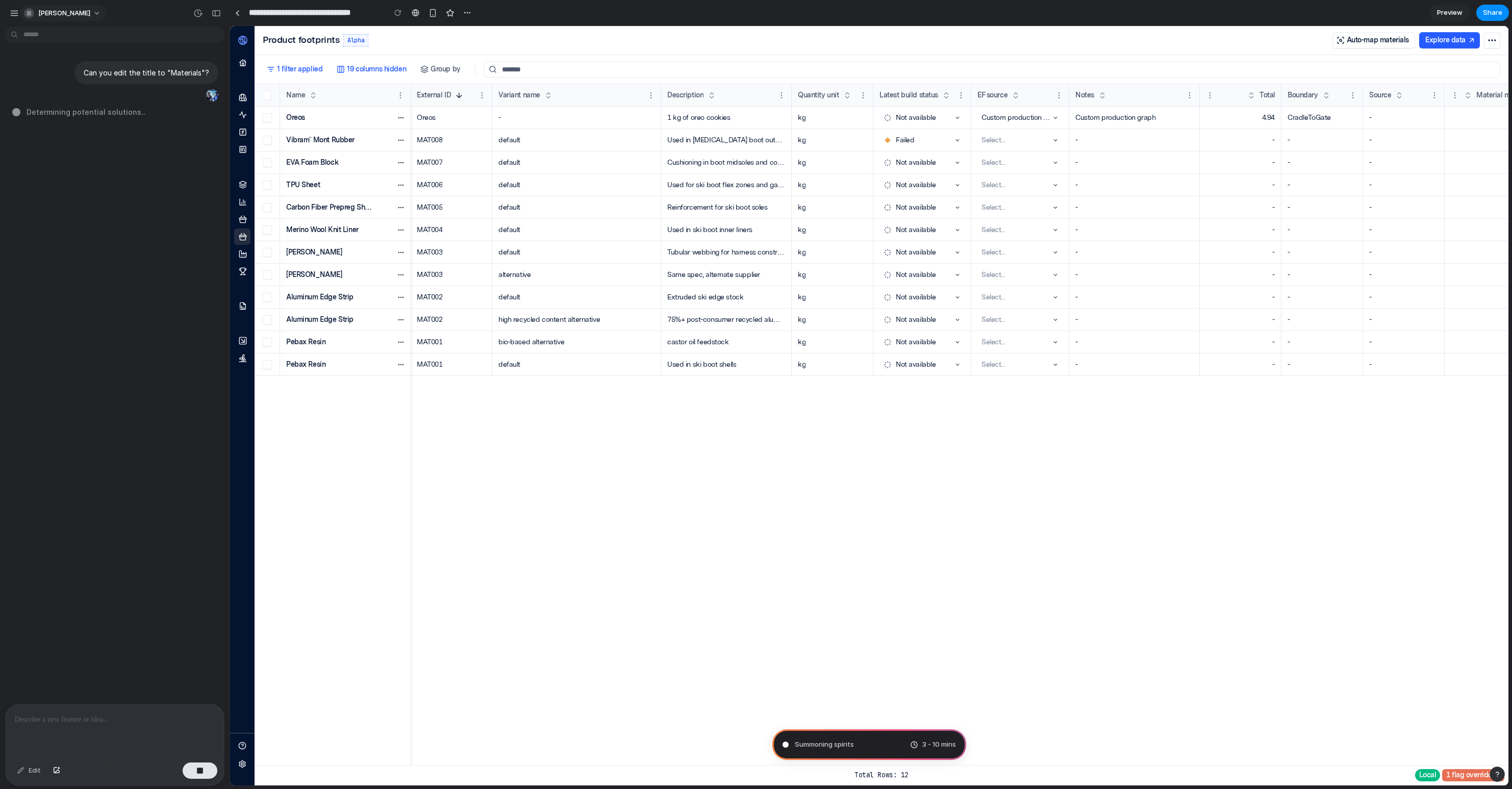
click at [56, 10] on span "[PERSON_NAME]" at bounding box center [64, 13] width 52 height 10
click at [147, 67] on li "System" at bounding box center [142, 69] width 67 height 17
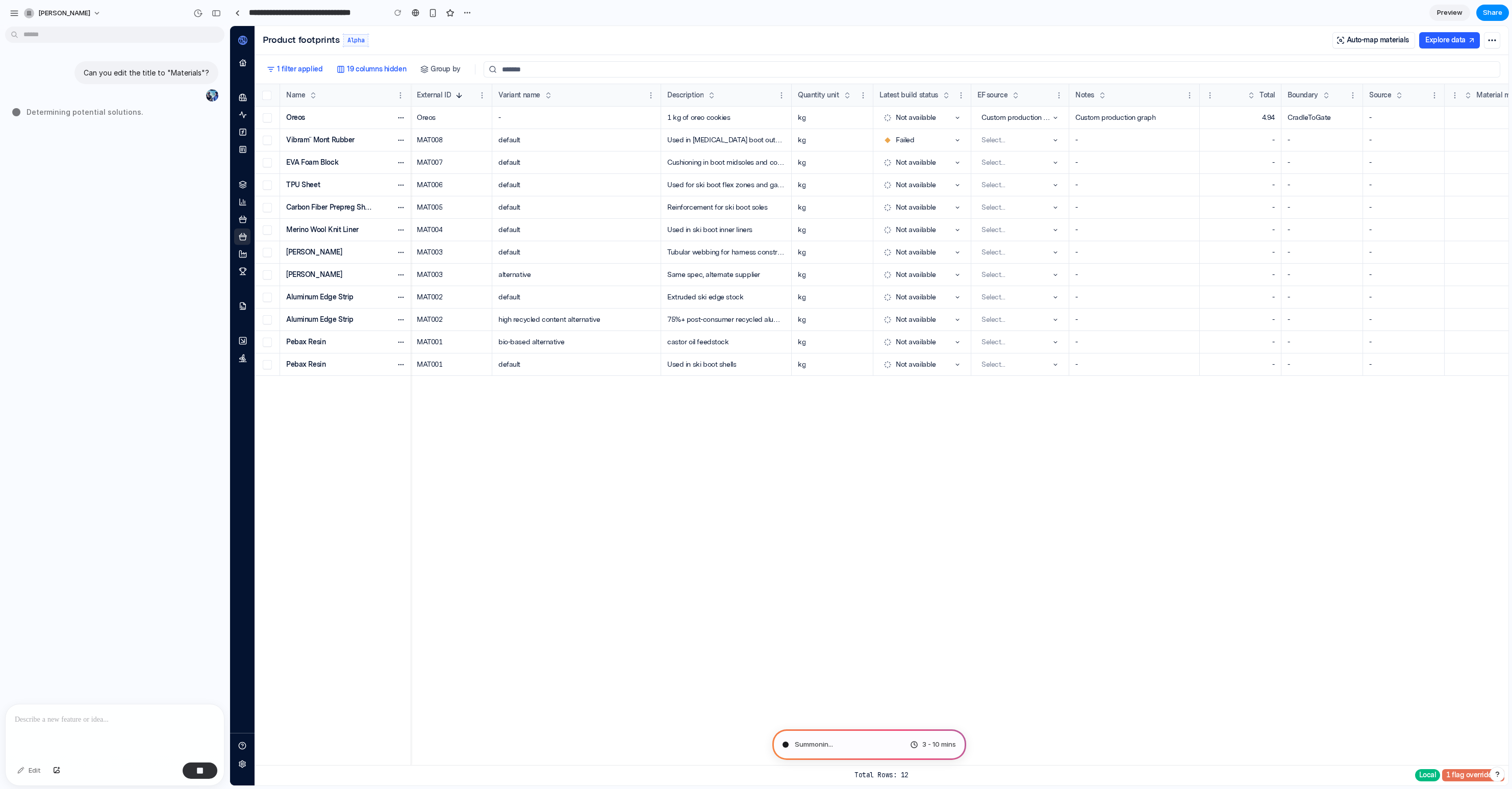
click at [105, 116] on span "Determining potential solutions ." at bounding box center [85, 112] width 117 height 11
click at [197, 772] on div "button" at bounding box center [199, 771] width 7 height 7
click at [22, 768] on div "button" at bounding box center [20, 771] width 7 height 6
click at [309, 41] on div at bounding box center [869, 406] width 1278 height 759
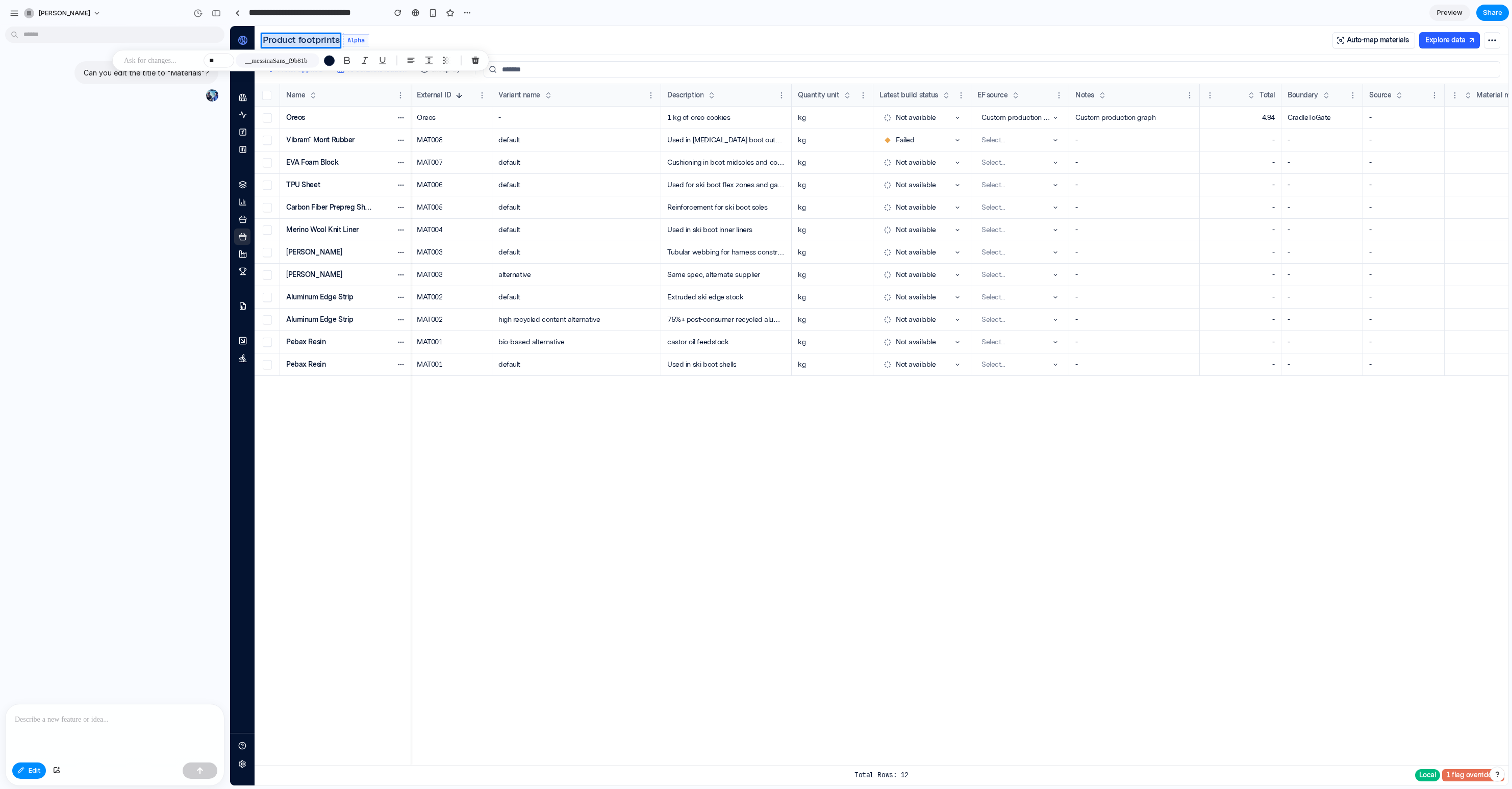
click at [337, 40] on div at bounding box center [869, 406] width 1278 height 759
click at [330, 40] on div at bounding box center [869, 406] width 1278 height 759
click at [384, 68] on button "19 columns hidden" at bounding box center [372, 69] width 79 height 17
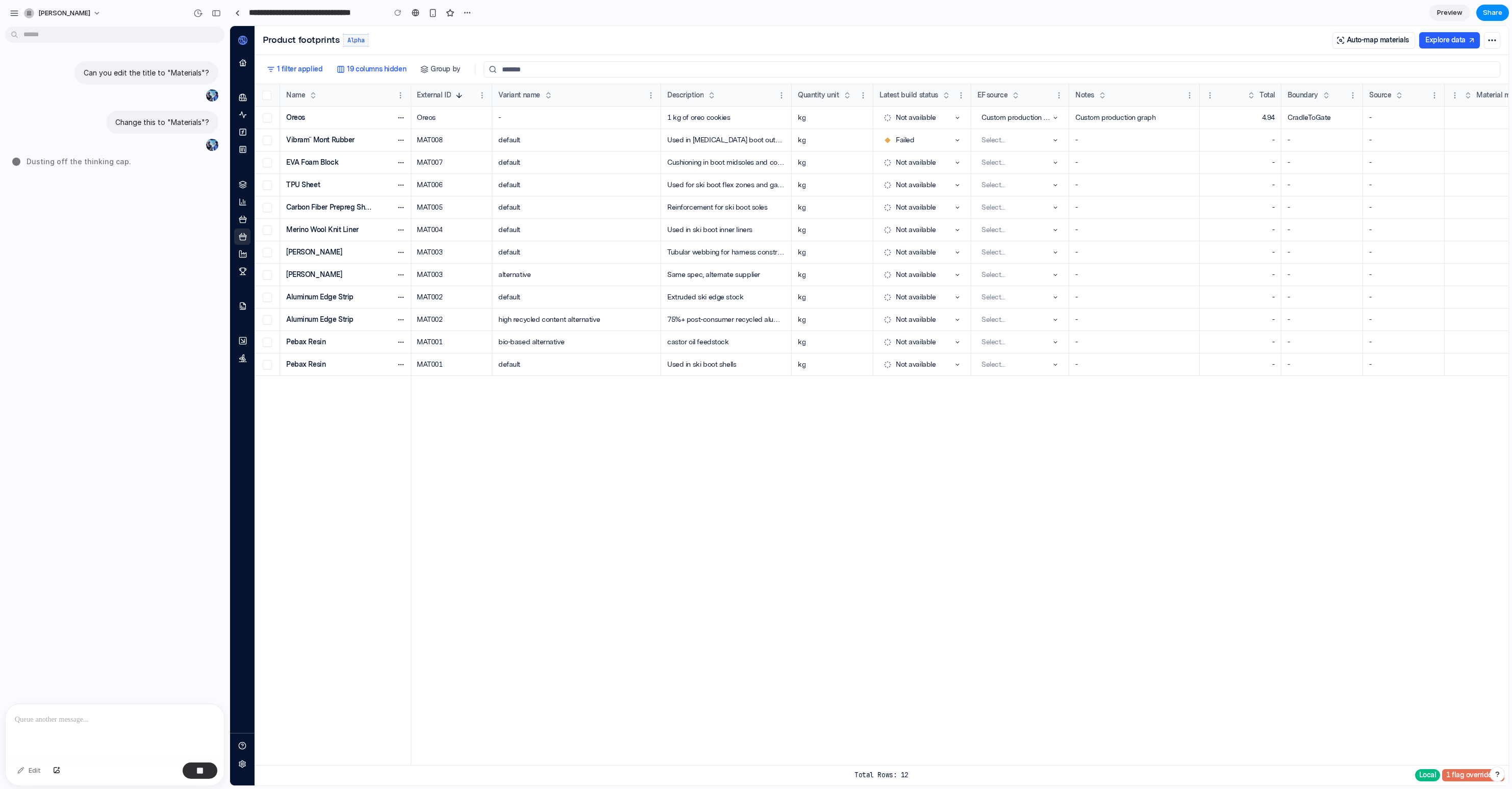
click at [424, 46] on header "Product footprints Alpha Auto-map materials Explore data" at bounding box center [881, 41] width 1254 height 29
click at [302, 44] on h2 "Product footprints" at bounding box center [301, 40] width 77 height 10
click at [467, 15] on div "button" at bounding box center [467, 13] width 8 height 8
click at [484, 14] on div "Duplicate Delete" at bounding box center [756, 394] width 1512 height 789
click at [79, 13] on span "[PERSON_NAME]" at bounding box center [64, 13] width 52 height 10
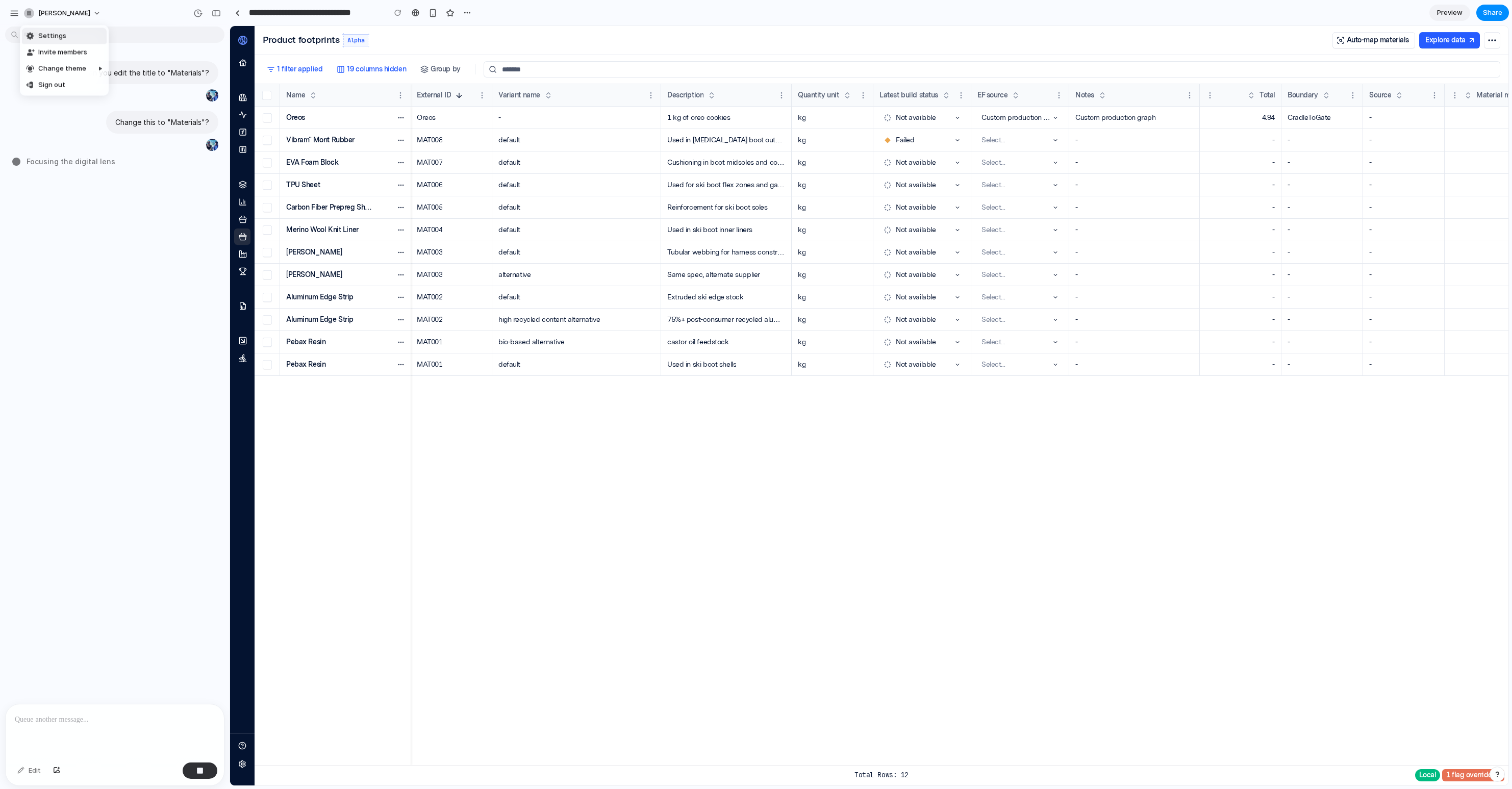
click at [79, 13] on div "Settings Invite members Change theme Sign out" at bounding box center [756, 394] width 1512 height 789
type input "**********"
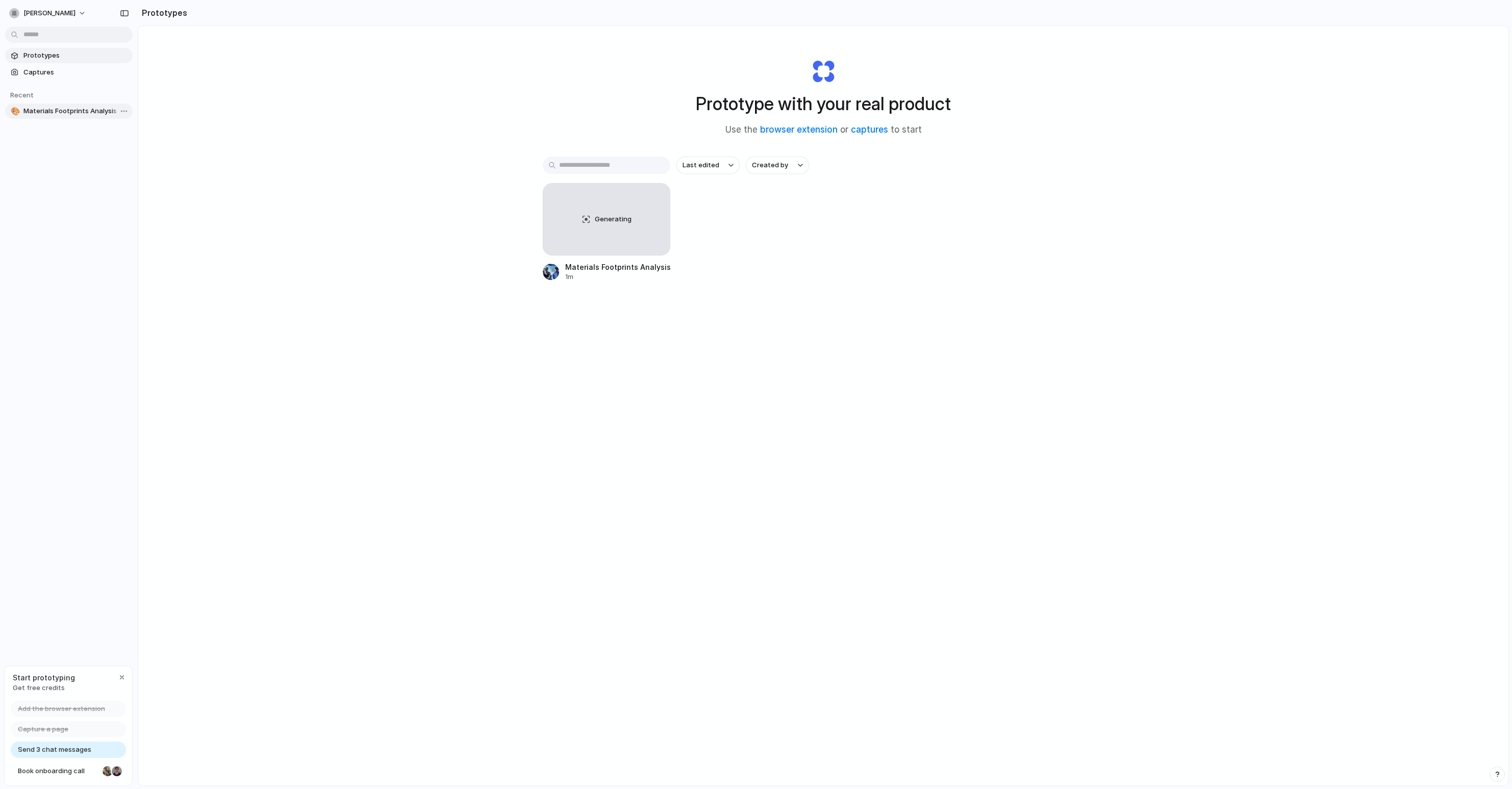
click at [50, 108] on span "Materials Footprints Analysis" at bounding box center [76, 111] width 105 height 10
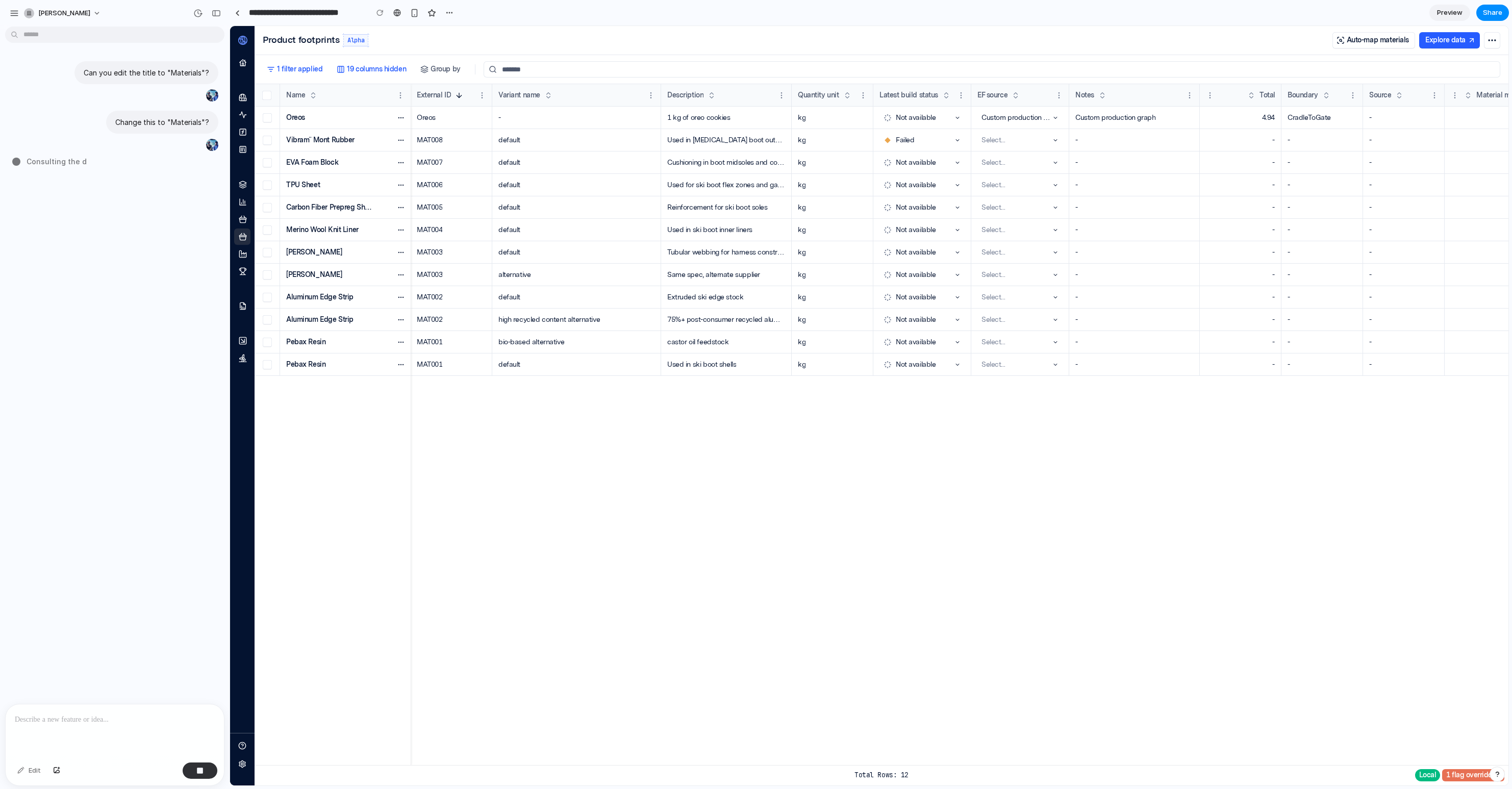
click at [295, 40] on h2 "Product footprints" at bounding box center [301, 40] width 77 height 10
drag, startPoint x: 303, startPoint y: 41, endPoint x: 277, endPoint y: 30, distance: 28.2
click at [277, 30] on header "Product footprints Alpha Auto-map materials Explore data" at bounding box center [881, 41] width 1254 height 29
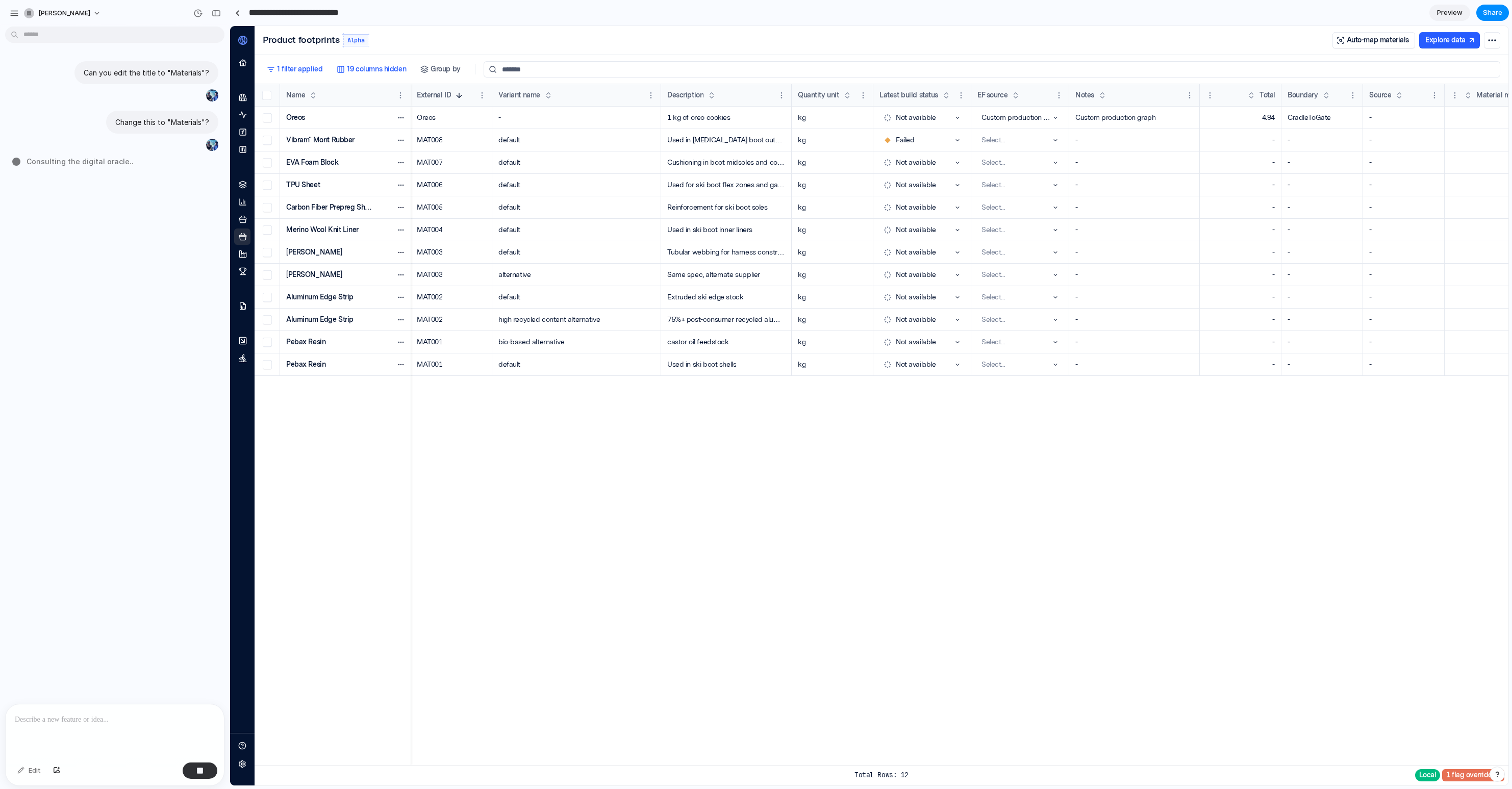
click at [289, 12] on input "**********" at bounding box center [305, 13] width 117 height 18
drag, startPoint x: 282, startPoint y: 12, endPoint x: 230, endPoint y: 12, distance: 52.0
click at [230, 12] on div "**********" at bounding box center [343, 13] width 227 height 18
type input "**********"
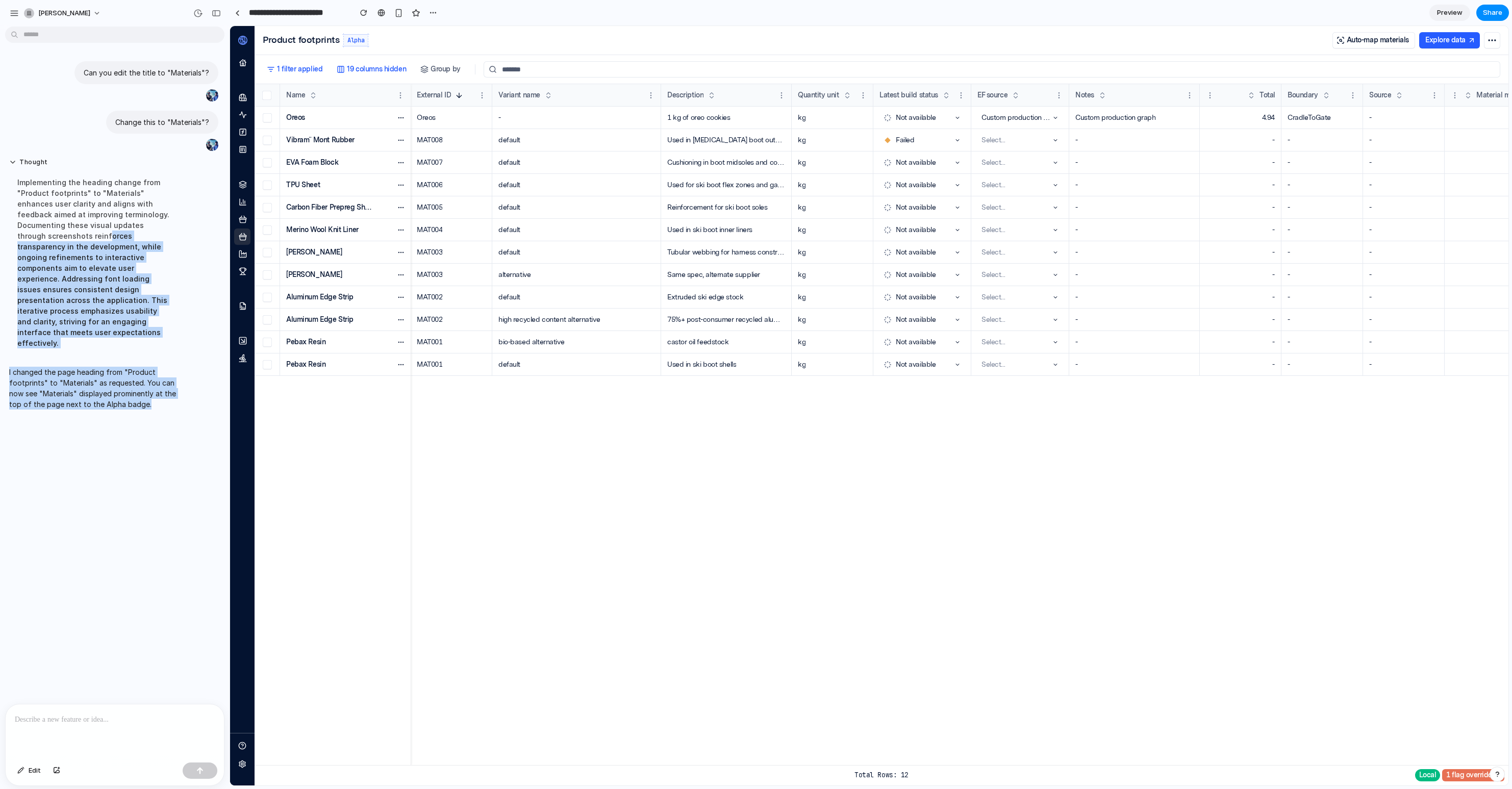
drag, startPoint x: 154, startPoint y: 382, endPoint x: 33, endPoint y: 233, distance: 191.9
click at [33, 233] on div "Can you edit the title to "Materials"? Change this to "Materials"? Thought Impl…" at bounding box center [112, 234] width 223 height 362
click at [33, 233] on div "Implementing the heading change from "Product footprints" to "Materials" enhanc…" at bounding box center [94, 262] width 170 height 183
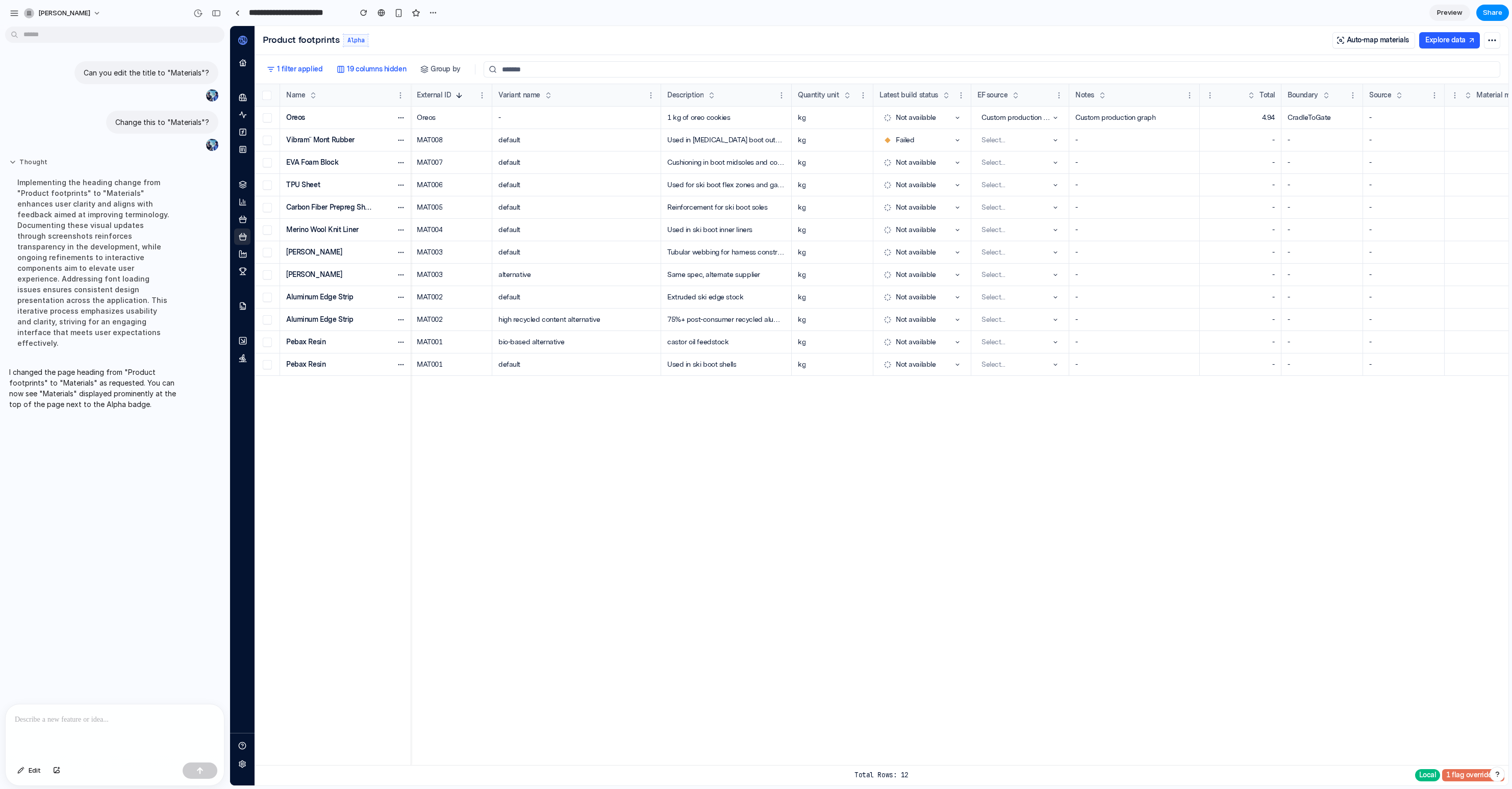
click at [11, 162] on button "Thought" at bounding box center [94, 162] width 170 height 9
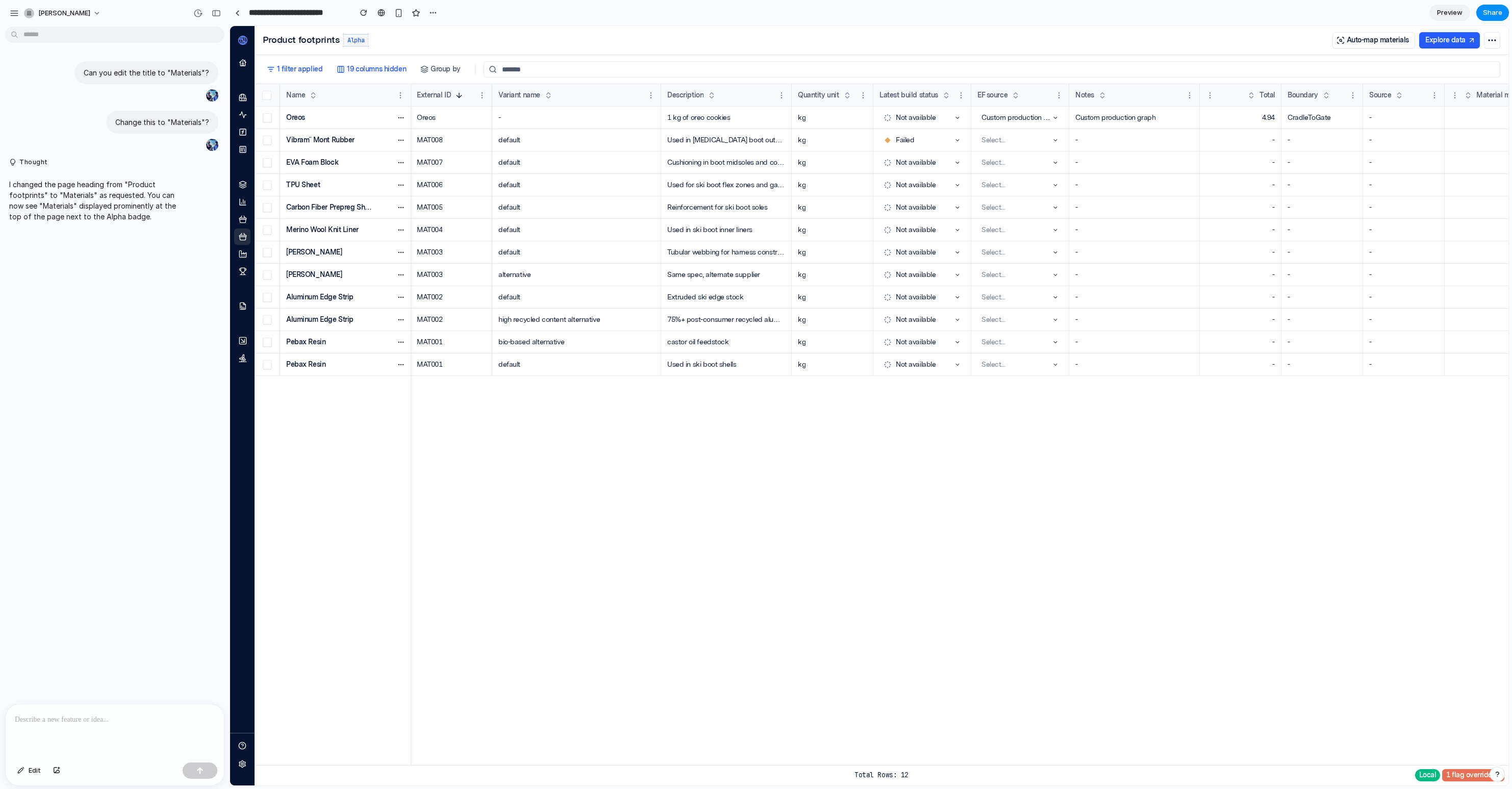
click at [77, 725] on p at bounding box center [114, 719] width 200 height 12
click at [37, 772] on span "Edit" at bounding box center [34, 771] width 12 height 10
click at [267, 119] on div at bounding box center [869, 406] width 1278 height 759
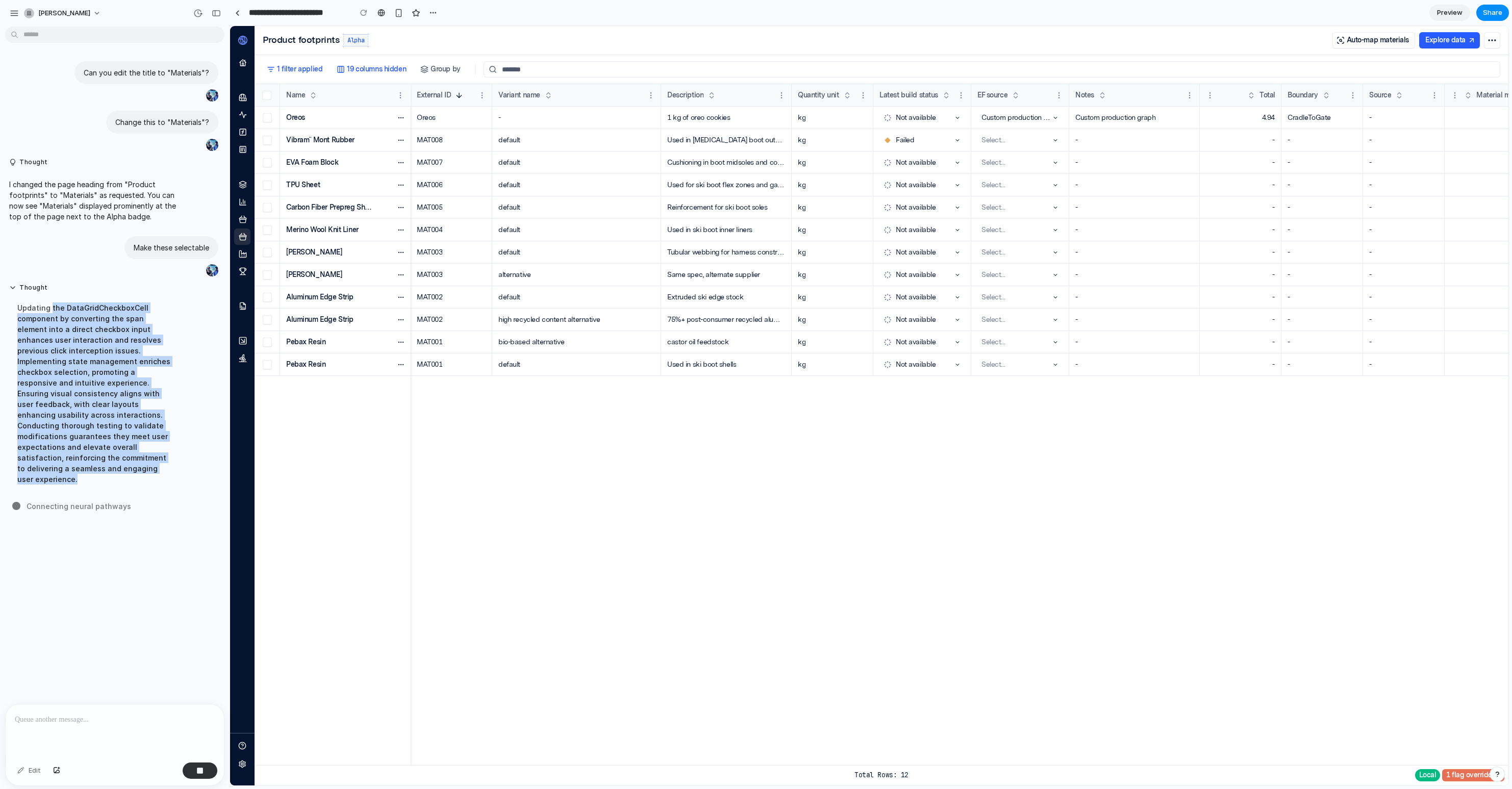
drag, startPoint x: 51, startPoint y: 309, endPoint x: 160, endPoint y: 467, distance: 192.0
click at [160, 467] on div "Updating the DataGridCheckboxCell component by converting the span element into…" at bounding box center [94, 394] width 170 height 194
click at [168, 456] on div "Updating the DataGridCheckboxCell component by converting the span element into…" at bounding box center [94, 394] width 170 height 194
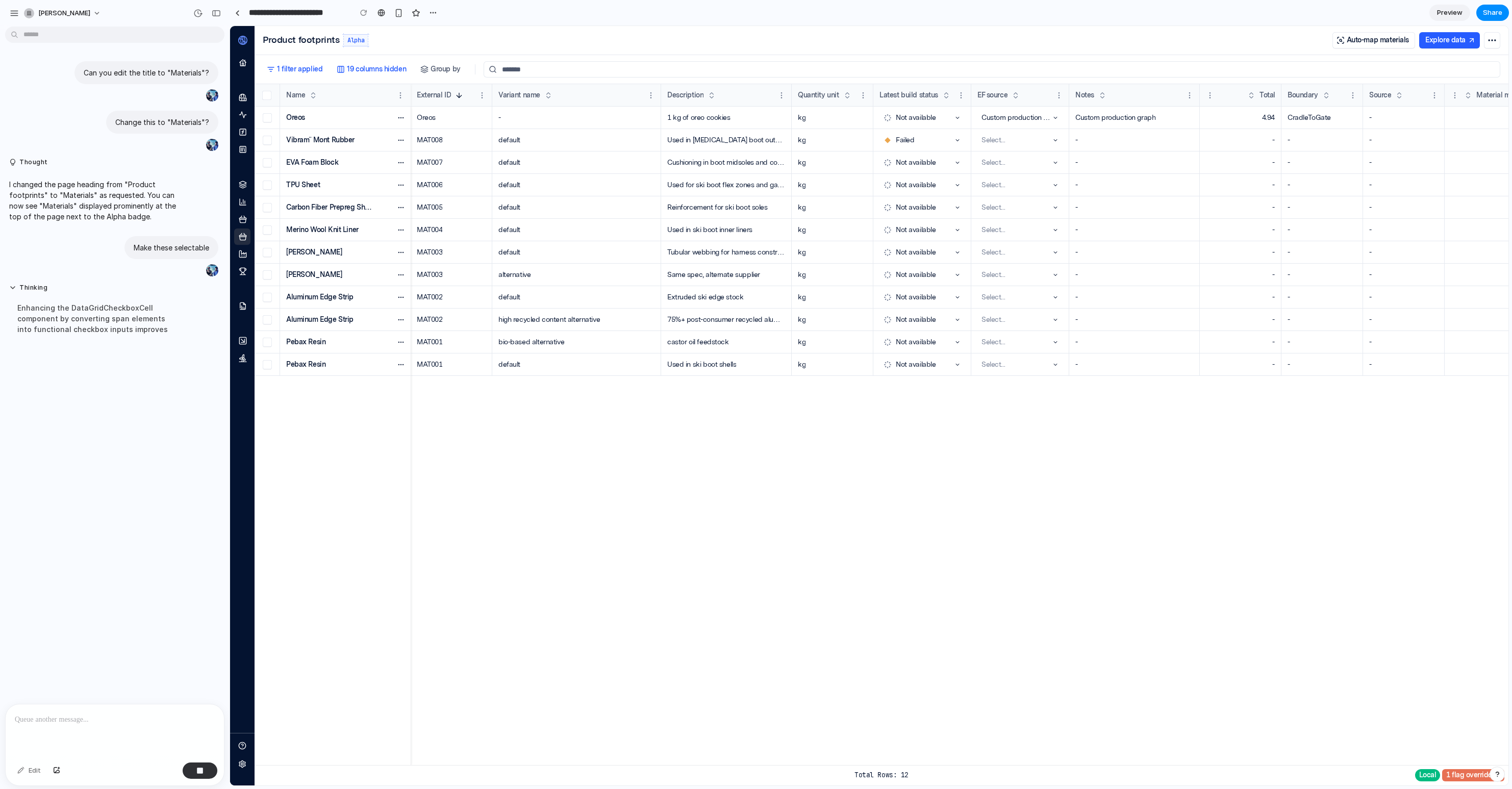
drag, startPoint x: 168, startPoint y: 463, endPoint x: 84, endPoint y: 350, distance: 140.8
click at [84, 341] on div "Enhancing the DataGridCheckboxCell component by converting span elements into f…" at bounding box center [94, 319] width 170 height 44
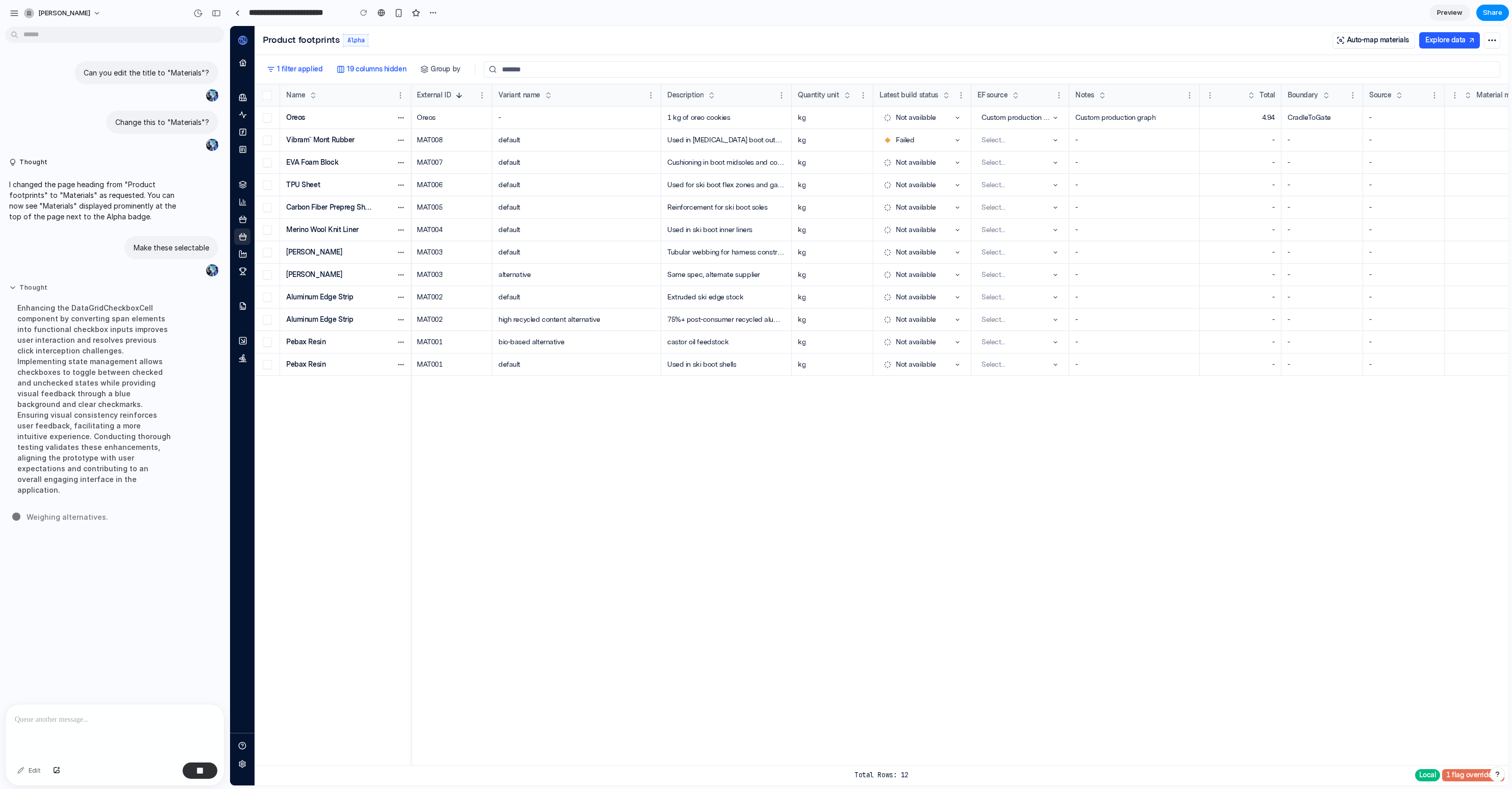
click at [15, 289] on button "Thought" at bounding box center [94, 288] width 170 height 9
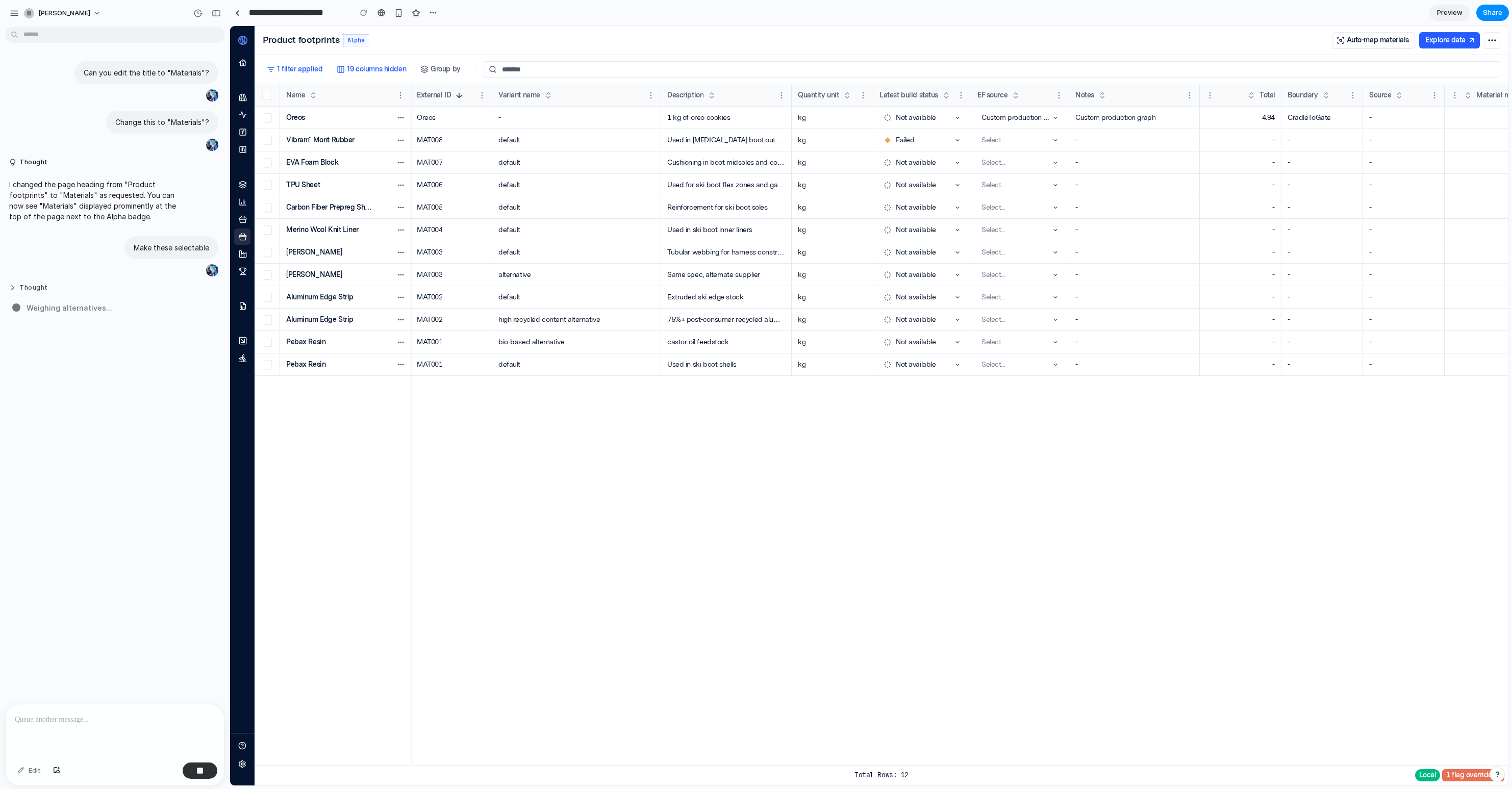
click at [15, 289] on button "Thought" at bounding box center [94, 288] width 170 height 9
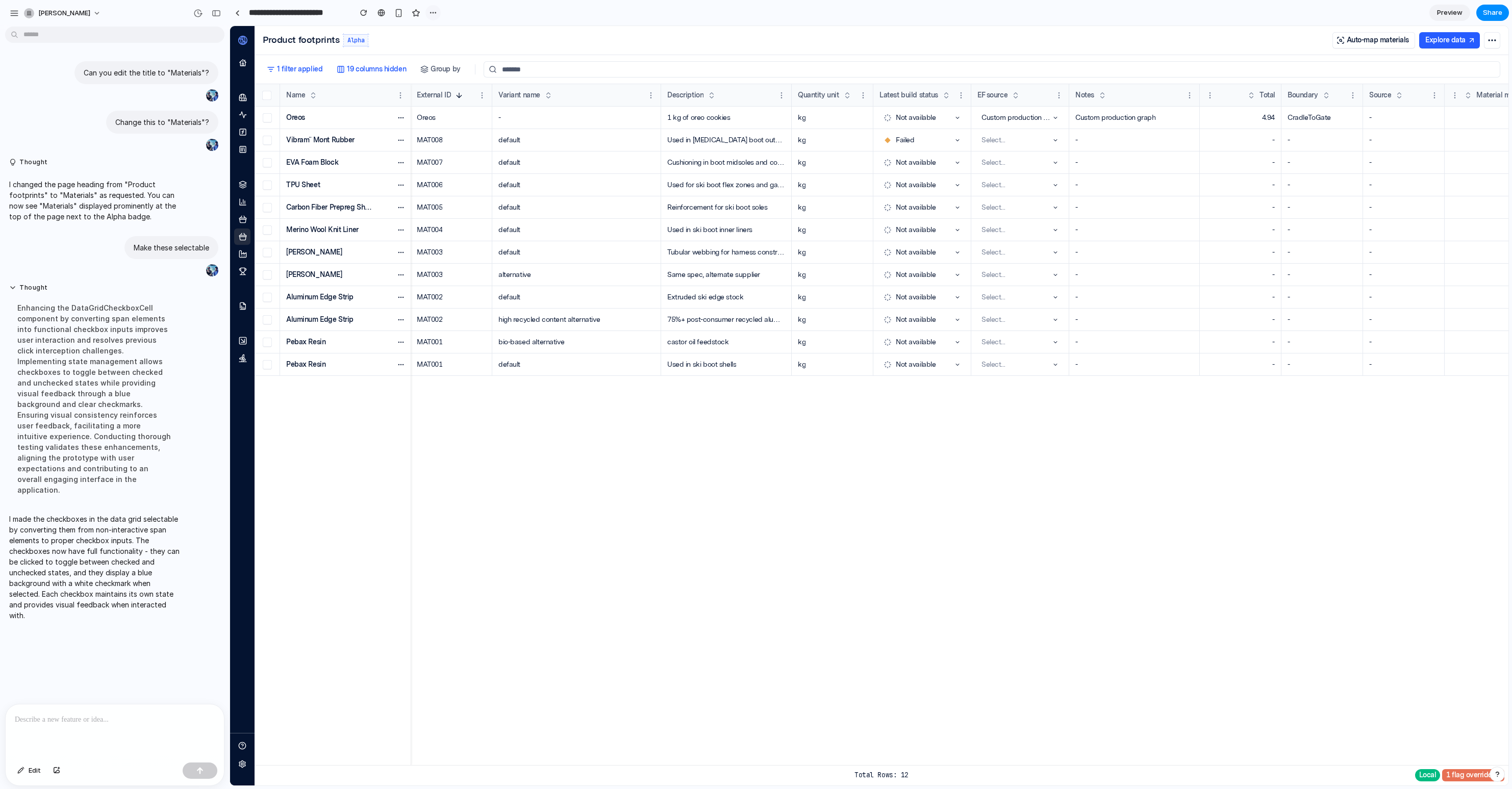
click at [435, 12] on div "button" at bounding box center [433, 13] width 8 height 8
click at [442, 51] on div "Delete" at bounding box center [448, 51] width 32 height 10
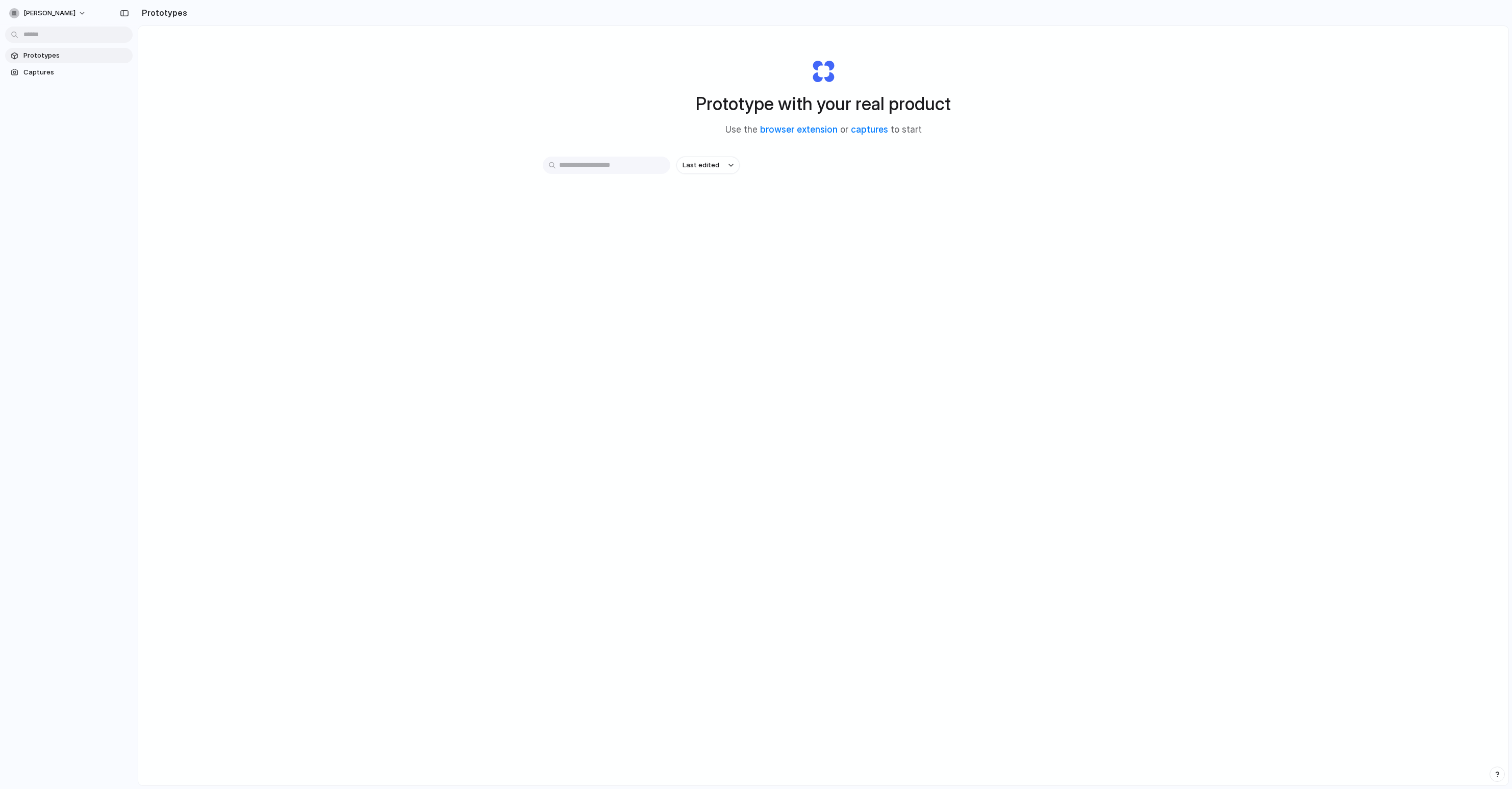
click at [637, 163] on input "text" at bounding box center [606, 165] width 128 height 17
click at [628, 96] on div "Prototype with your real product Use the browser extension or captures to start" at bounding box center [823, 93] width 408 height 110
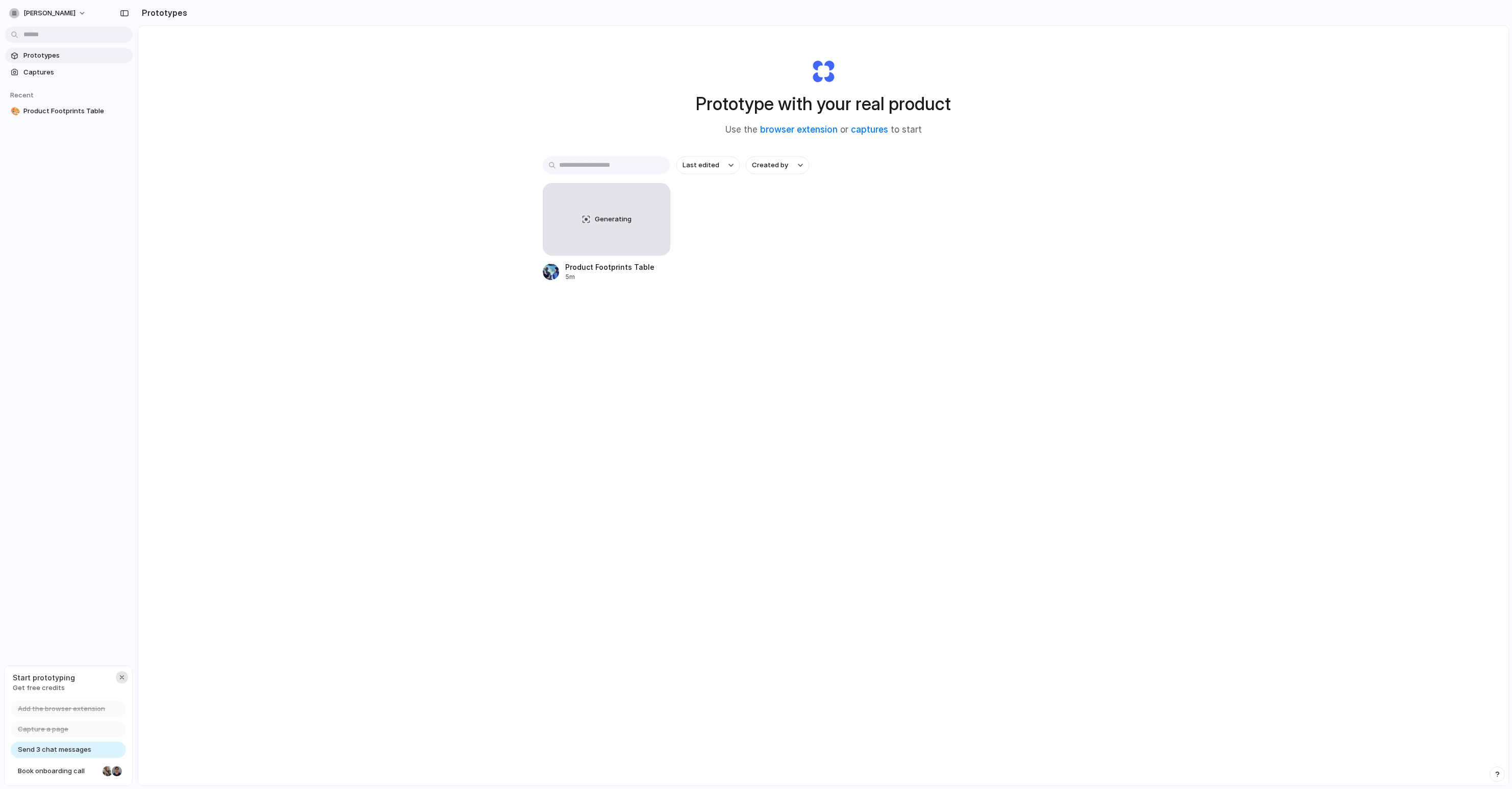
click at [123, 679] on div "button" at bounding box center [122, 677] width 8 height 8
click at [873, 131] on link "captures" at bounding box center [870, 129] width 37 height 10
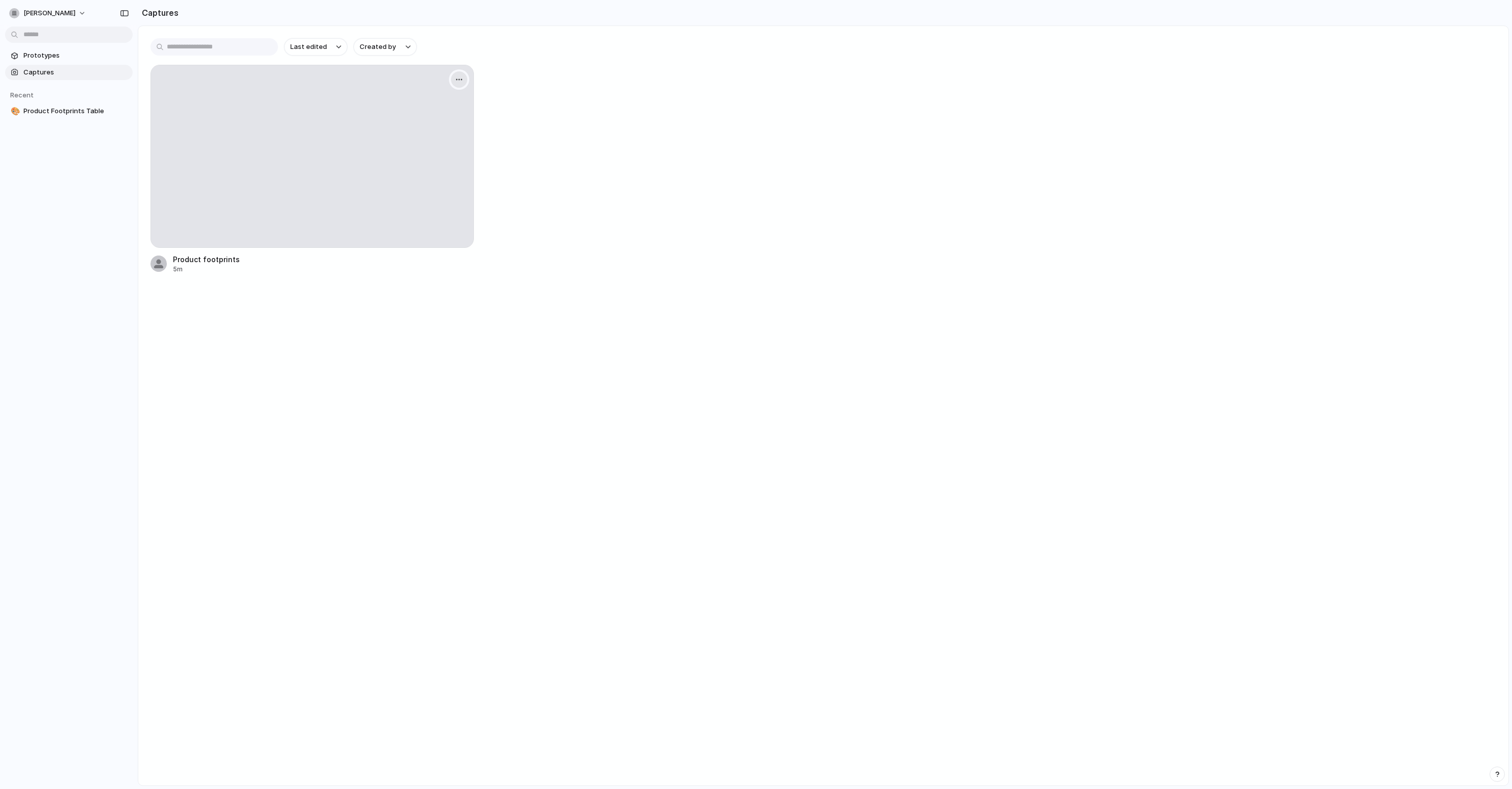
click at [461, 86] on button "button" at bounding box center [459, 80] width 17 height 17
click at [609, 199] on div "Create prototype Rename Copy link Open original page Delete" at bounding box center [756, 394] width 1512 height 789
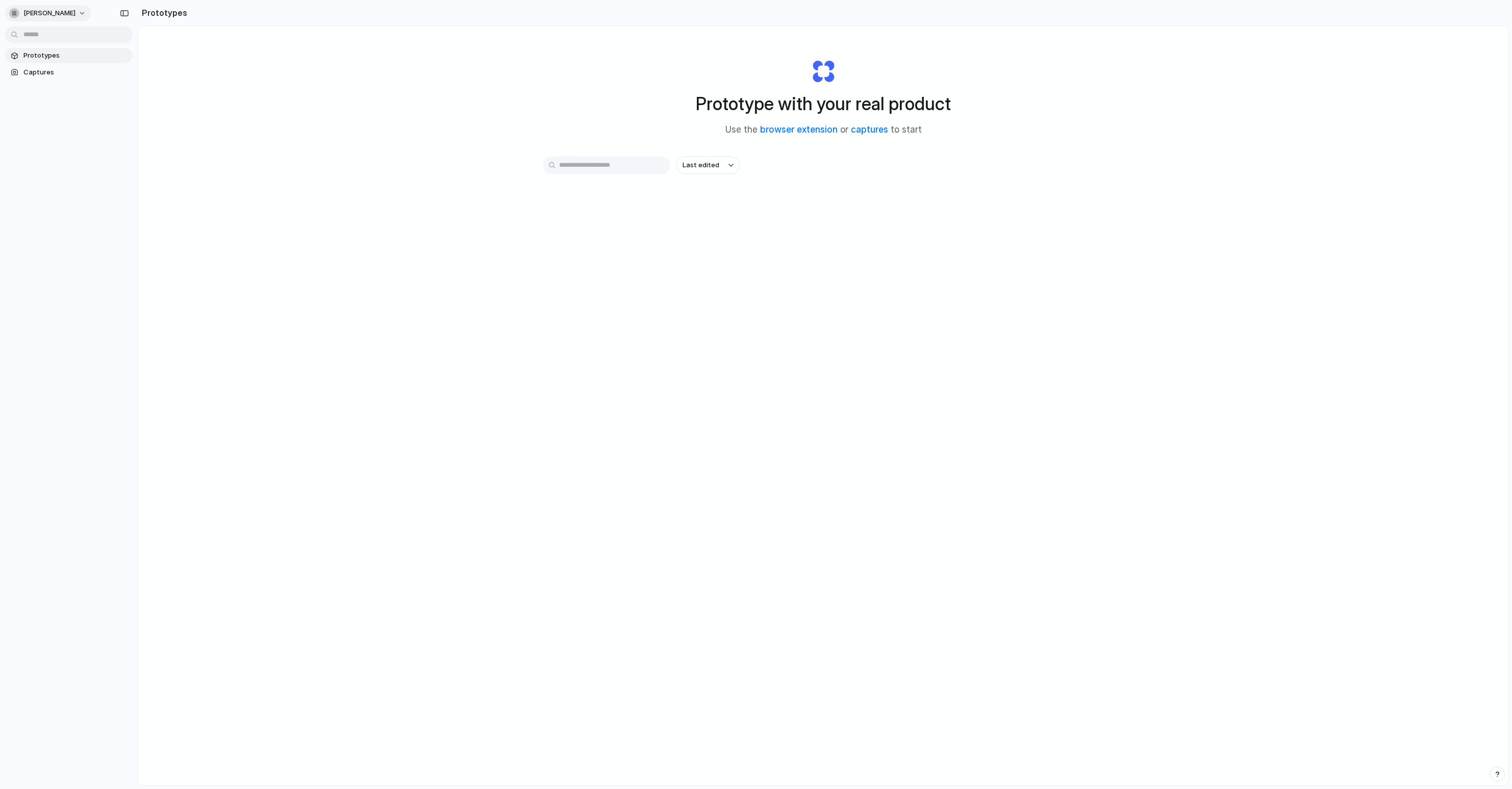
click at [75, 13] on button "[PERSON_NAME]" at bounding box center [48, 13] width 86 height 17
click at [1301, 83] on div "Settings Invite members Change theme Sign out" at bounding box center [756, 394] width 1512 height 789
click at [124, 12] on div "button" at bounding box center [124, 13] width 9 height 7
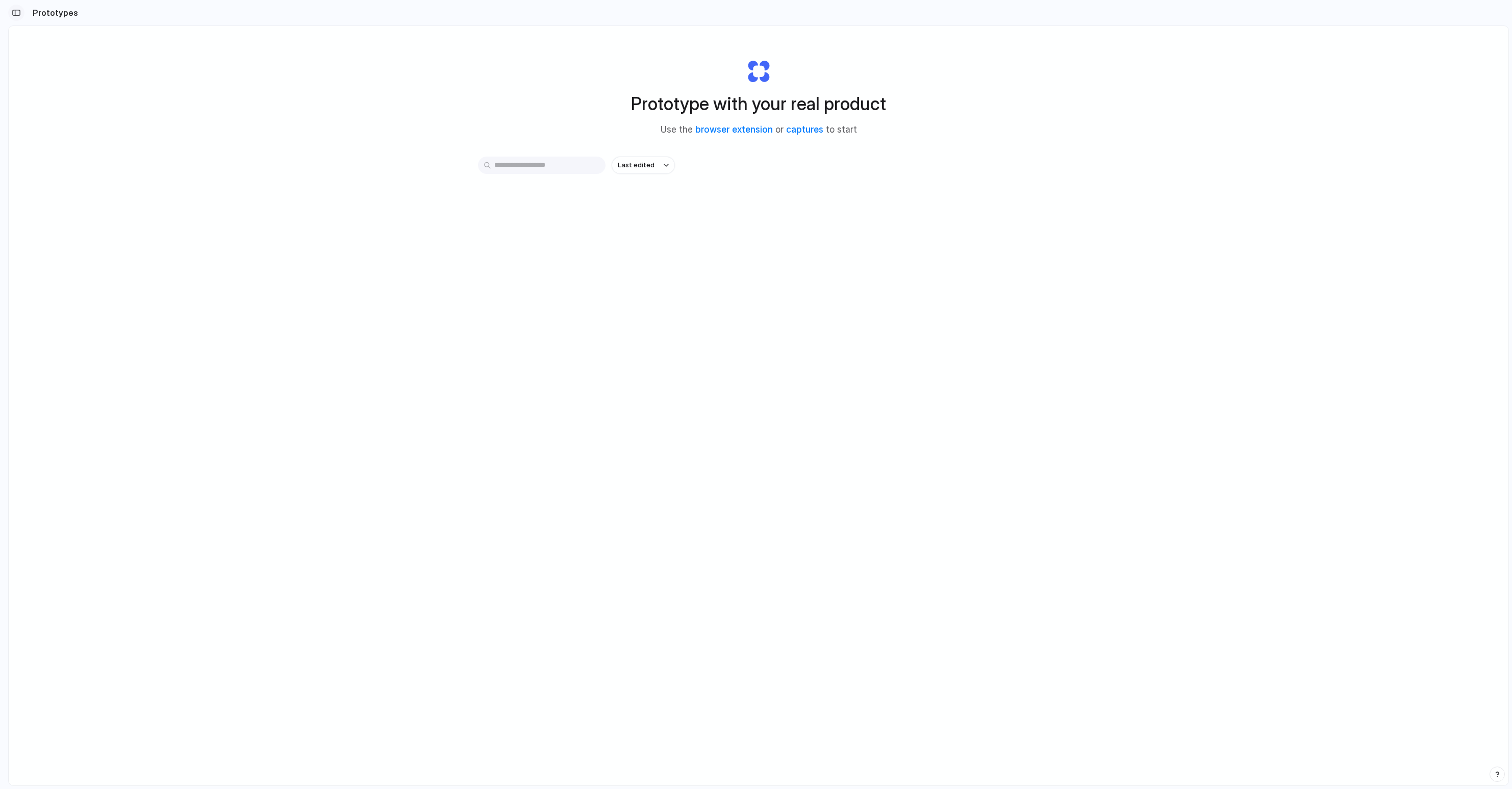
click at [22, 11] on button "button" at bounding box center [17, 13] width 17 height 17
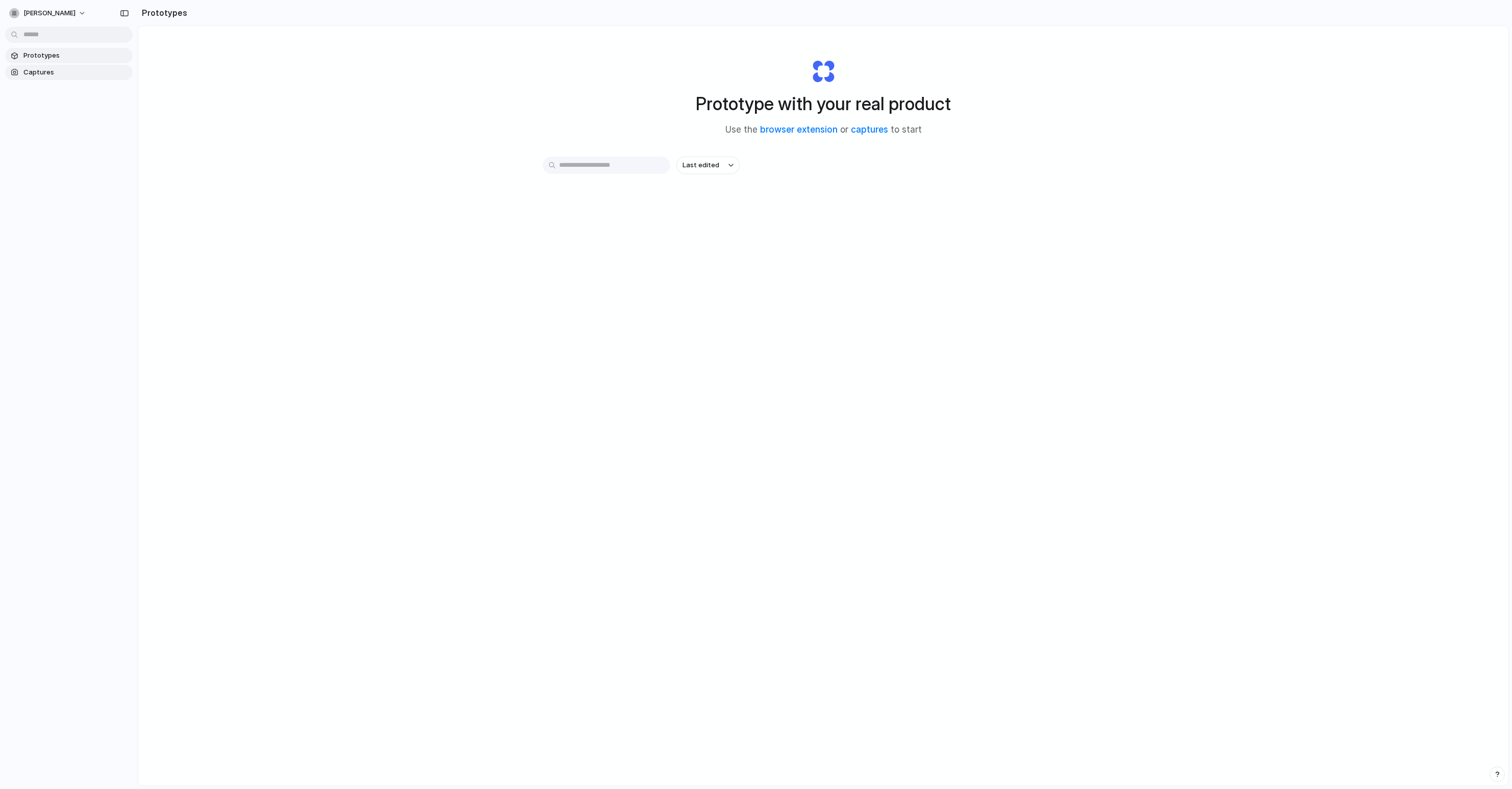
click at [28, 76] on span "Captures" at bounding box center [76, 72] width 105 height 10
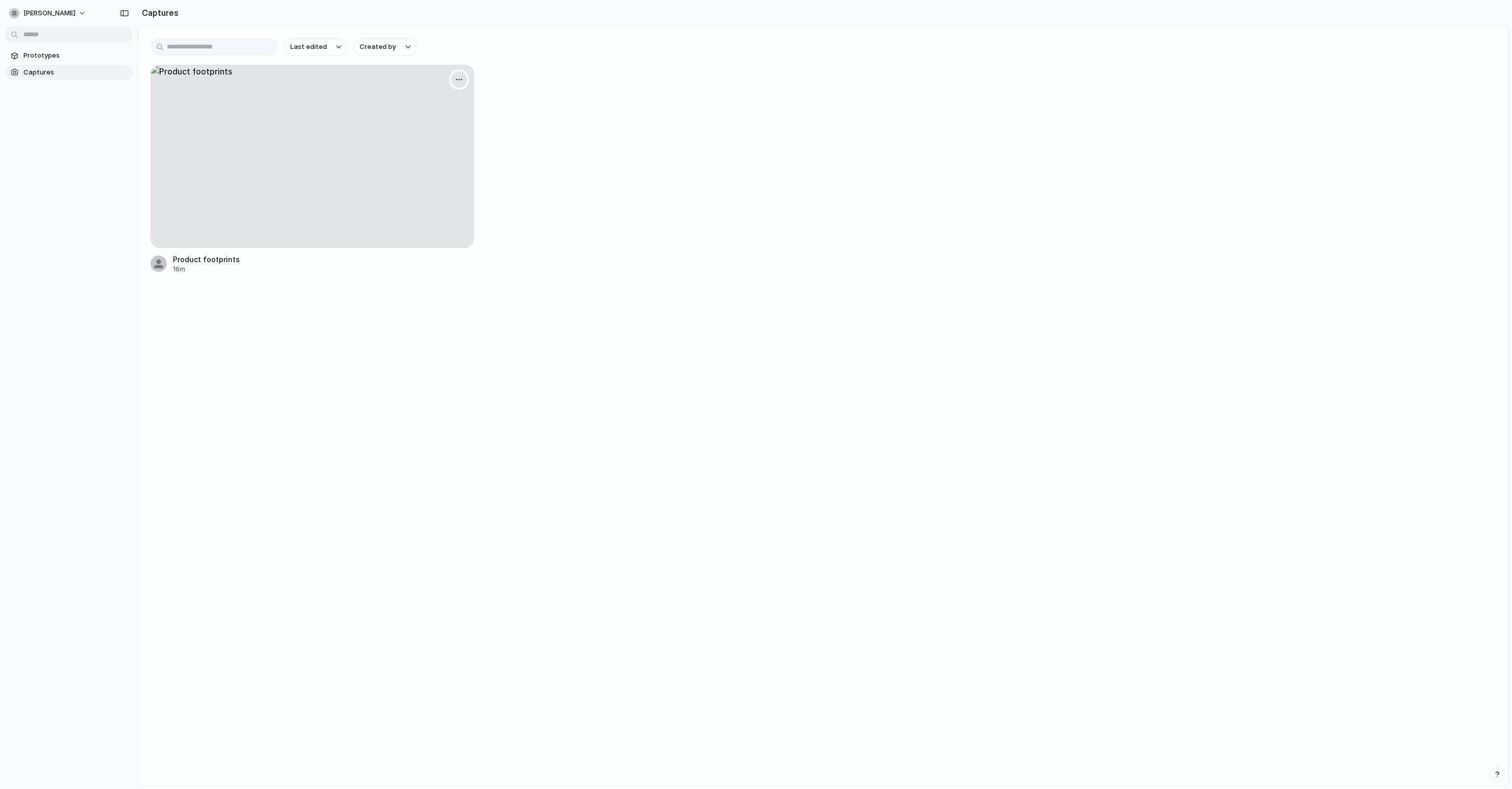
click at [459, 78] on div "button" at bounding box center [459, 79] width 8 height 8
click at [437, 166] on li "Delete" at bounding box center [425, 168] width 80 height 17
